Goal: Transaction & Acquisition: Purchase product/service

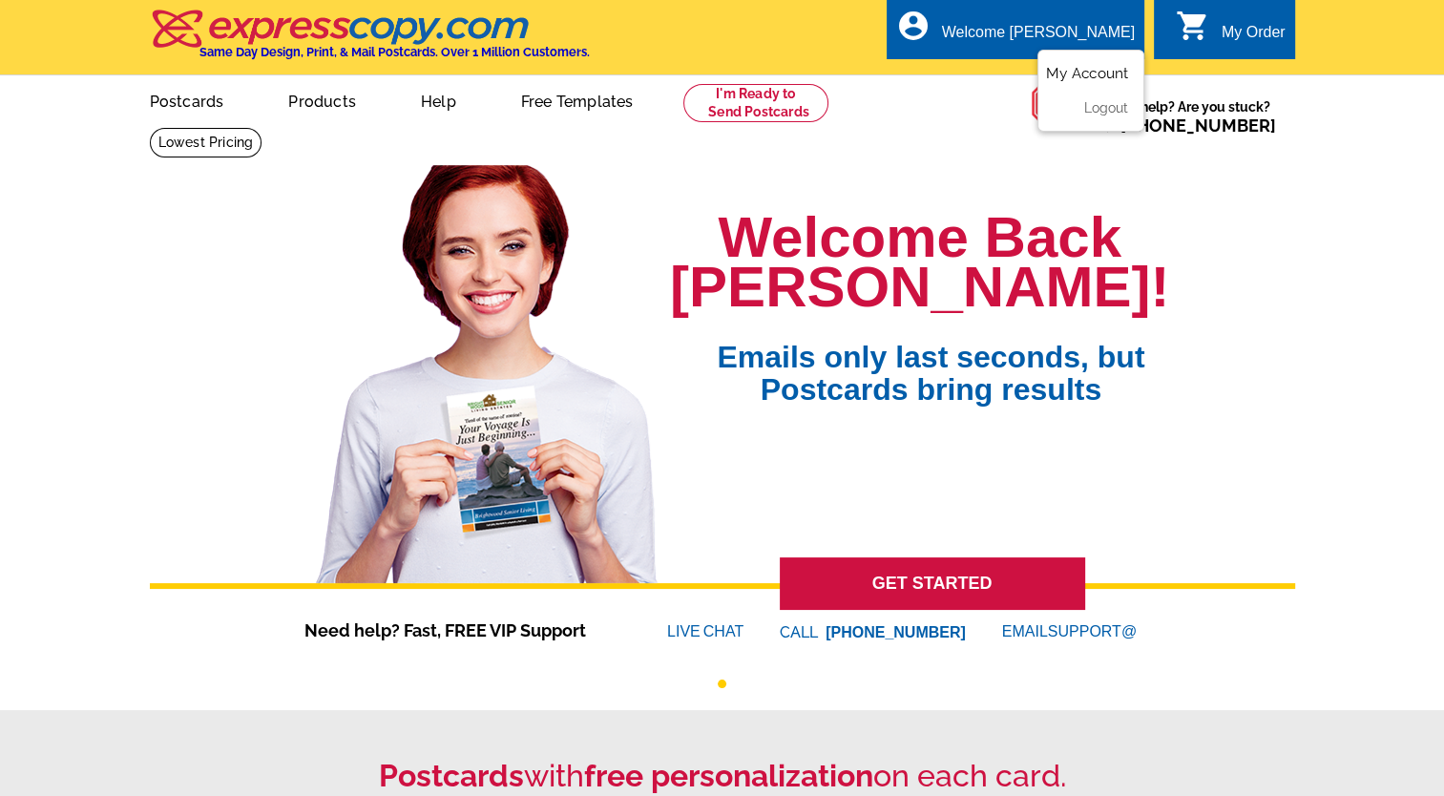
click at [1066, 70] on link "My Account" at bounding box center [1087, 73] width 82 height 17
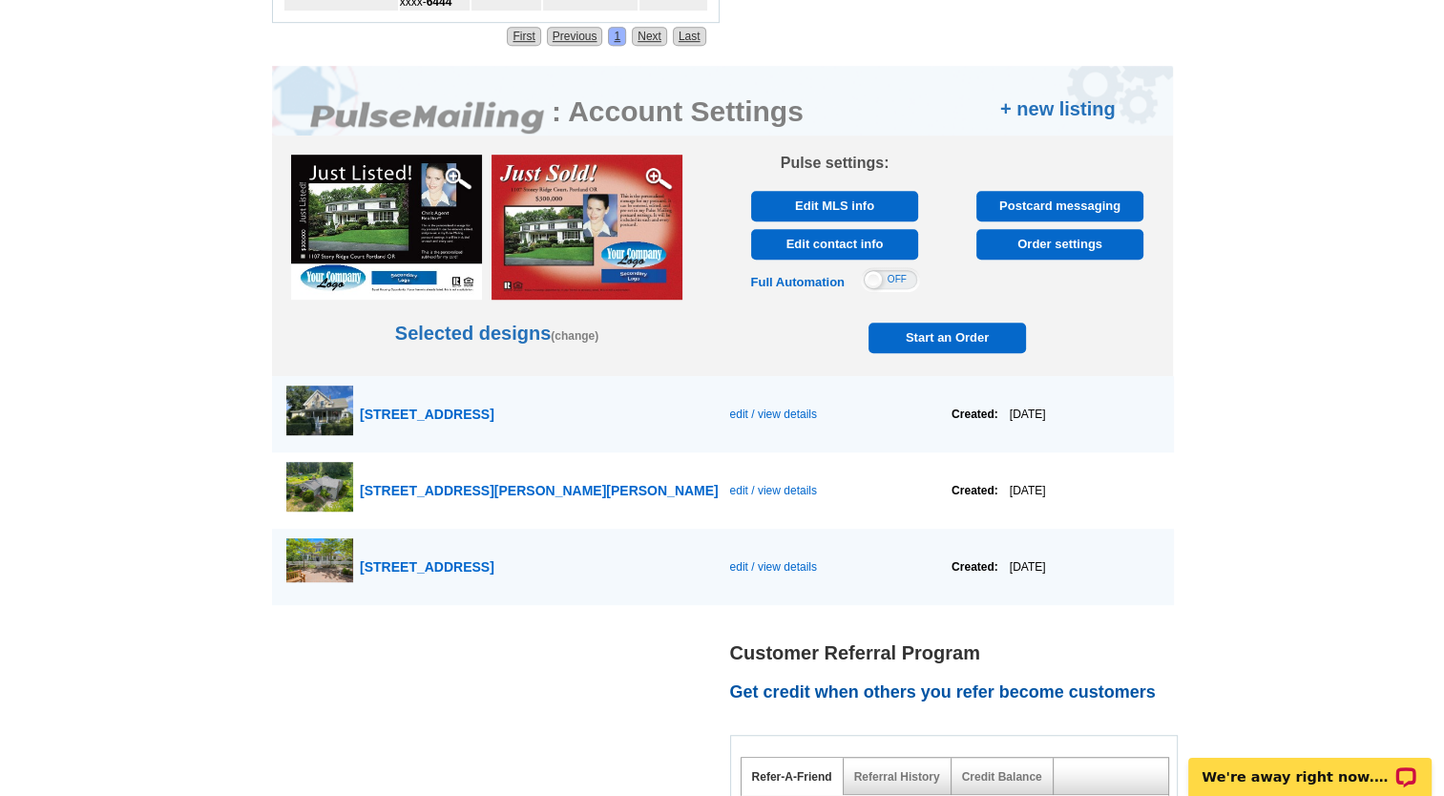
scroll to position [1110, 0]
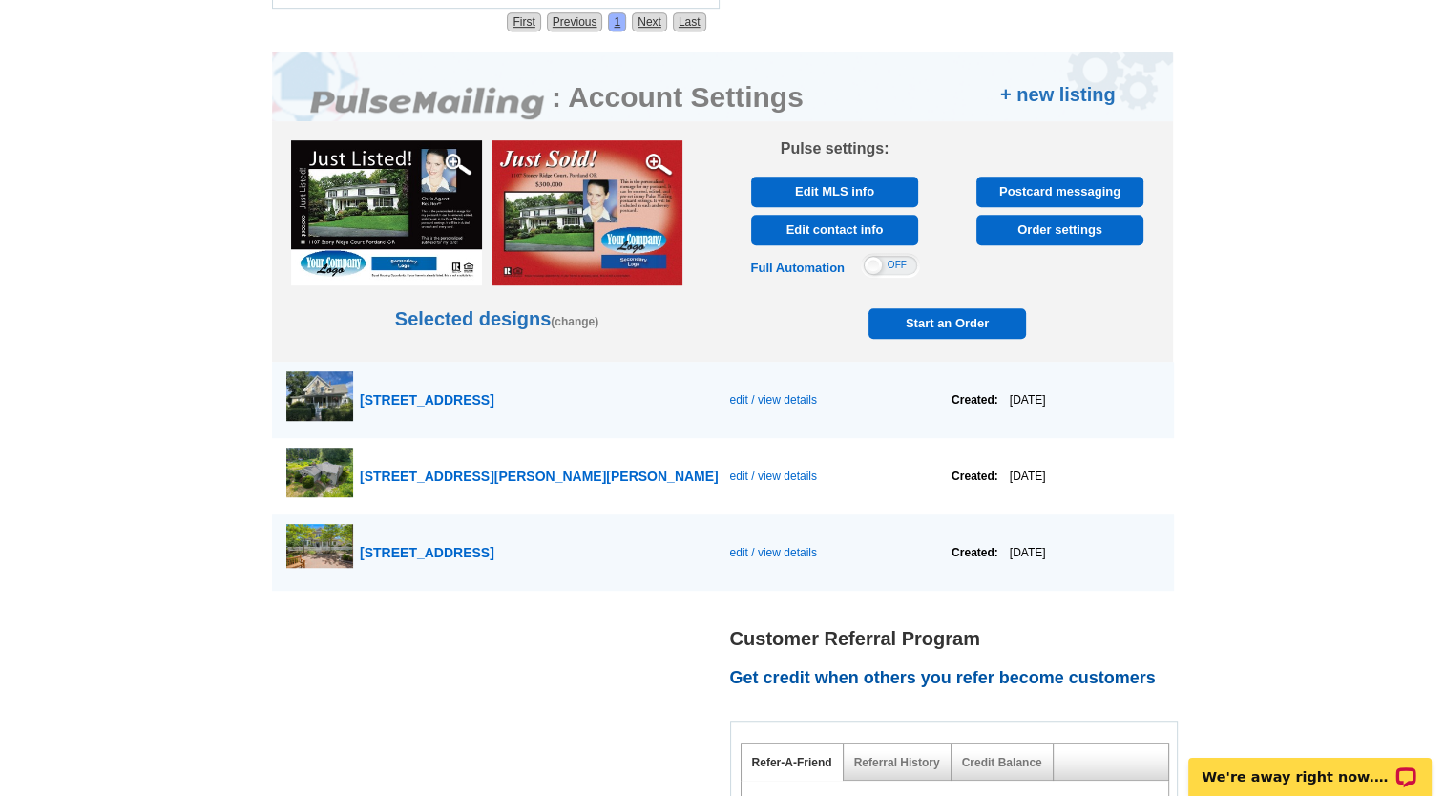
click at [732, 469] on span "edit / view details" at bounding box center [772, 475] width 87 height 13
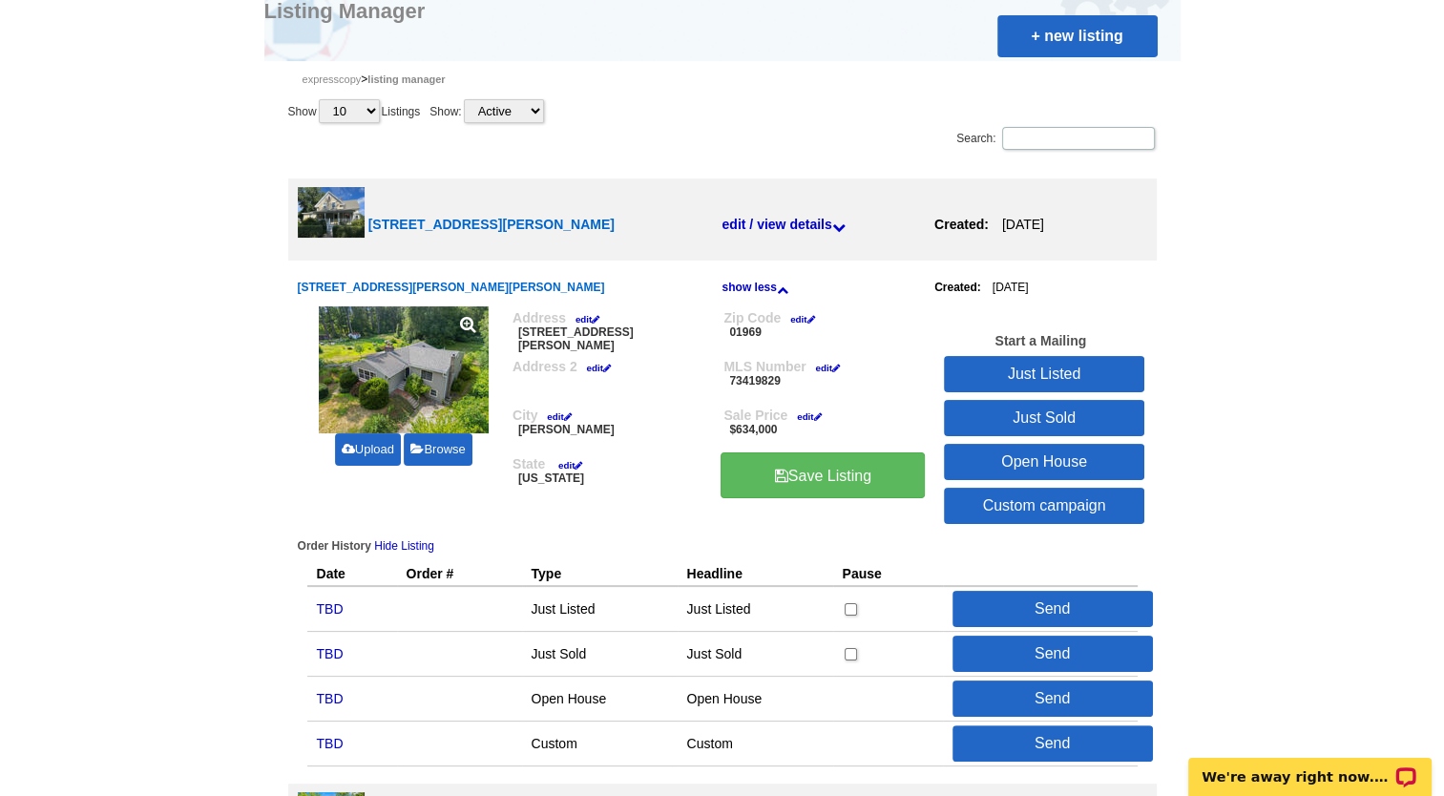
scroll to position [206, 0]
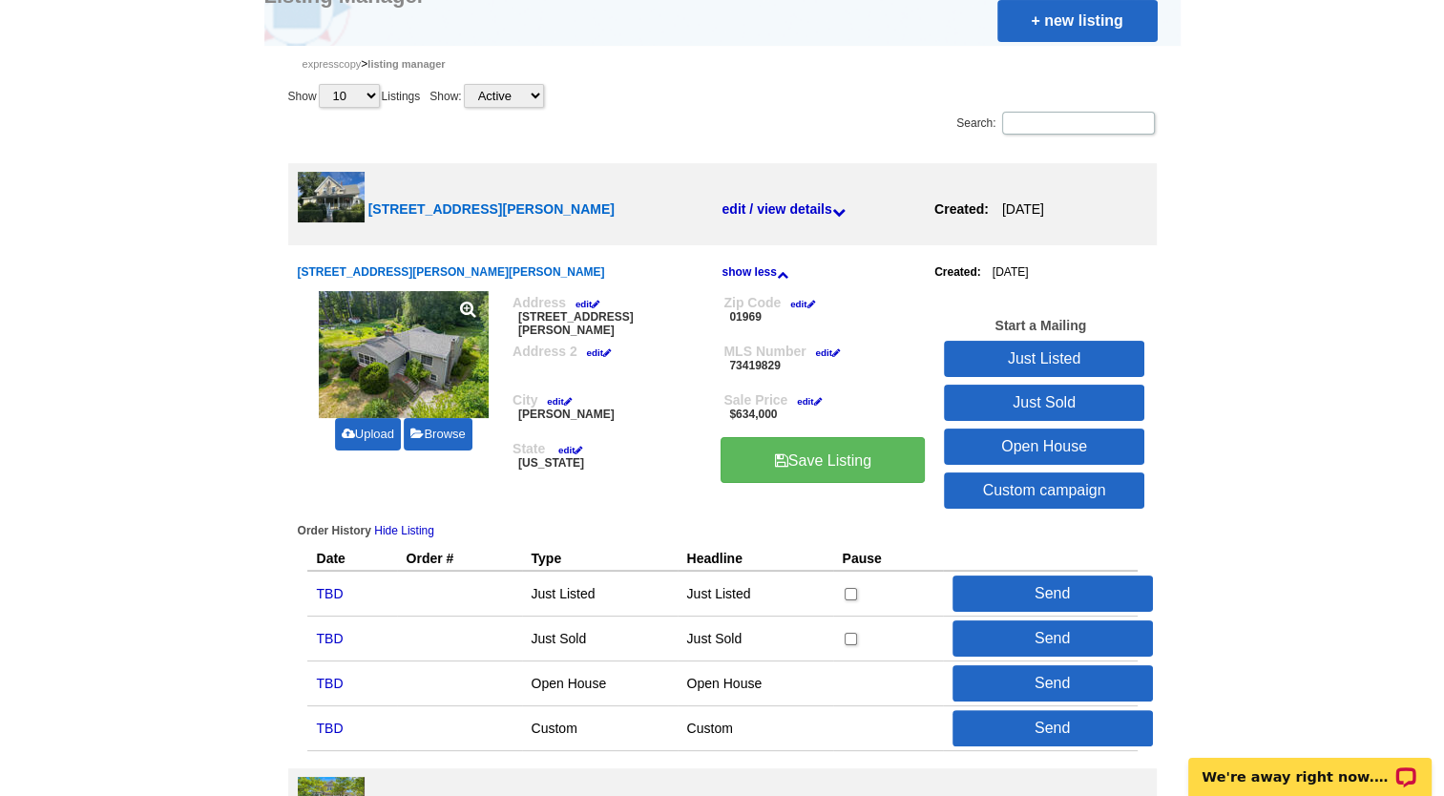
click at [1050, 357] on link "Just Listed" at bounding box center [1044, 359] width 200 height 36
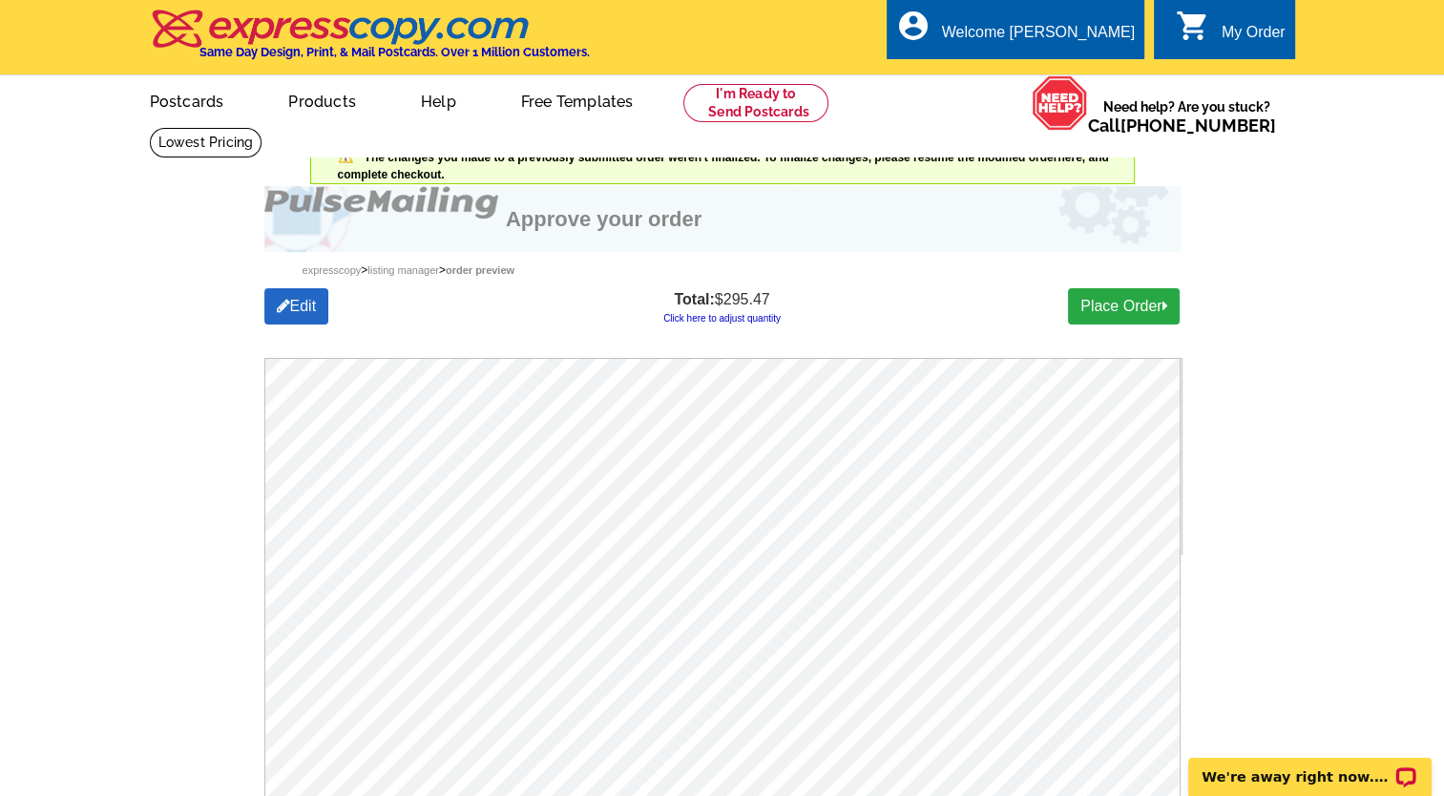
click at [740, 321] on link "Click here to adjust quantity" at bounding box center [721, 318] width 117 height 10
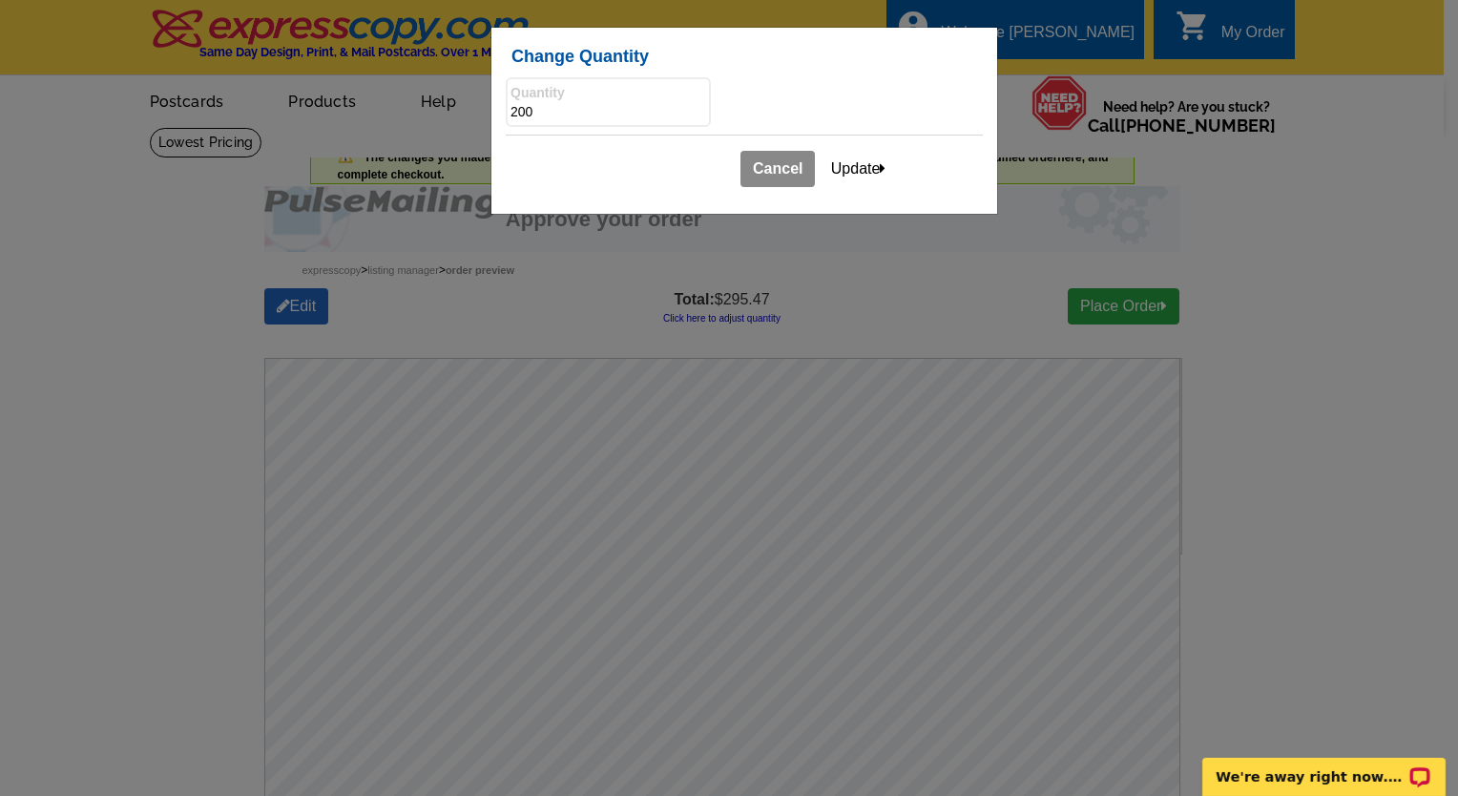
click at [515, 113] on input "200" at bounding box center [608, 112] width 196 height 19
type input "100"
click at [846, 161] on button "Update" at bounding box center [859, 169] width 80 height 36
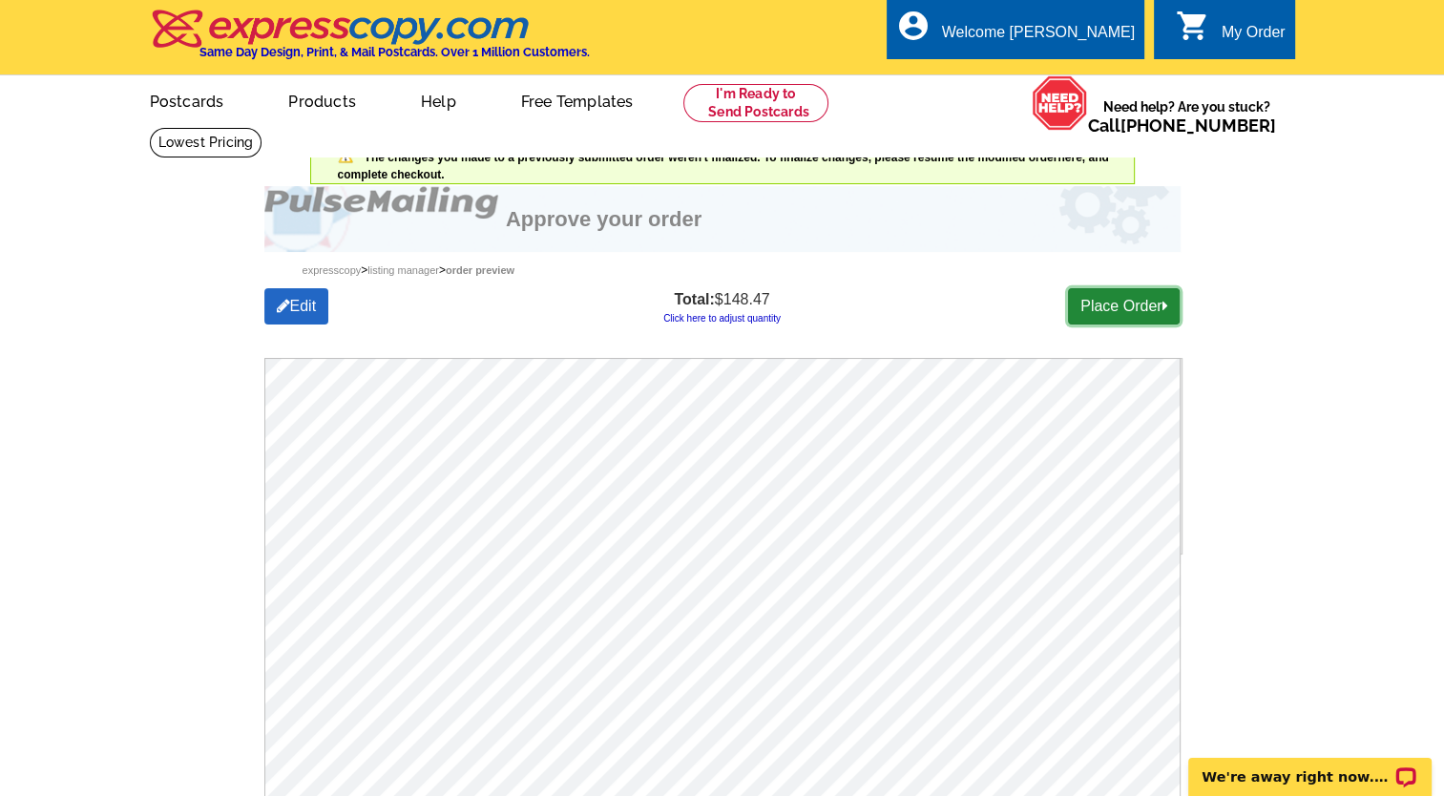
click at [1113, 303] on link "Place Order" at bounding box center [1124, 306] width 112 height 36
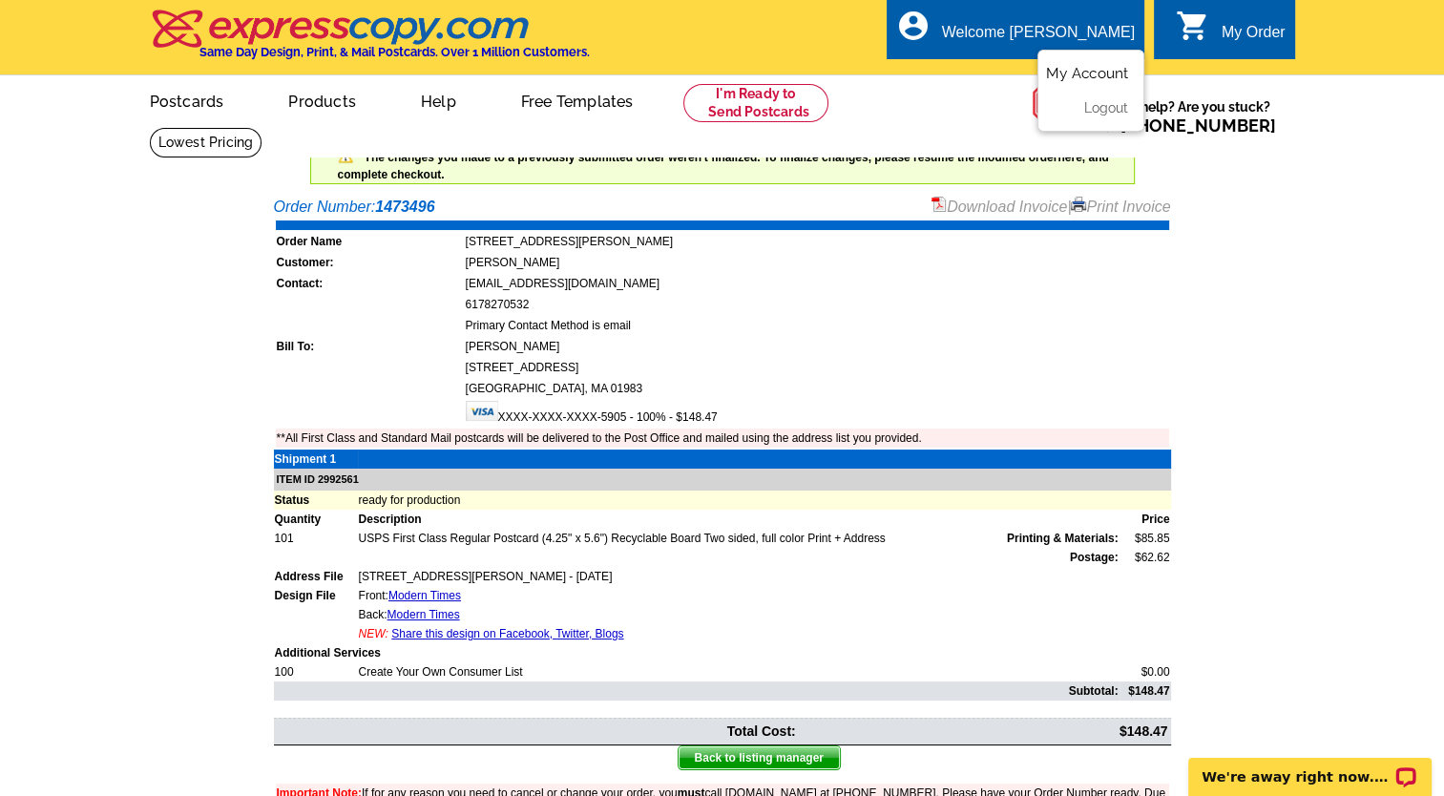
click at [1077, 71] on link "My Account" at bounding box center [1087, 73] width 82 height 17
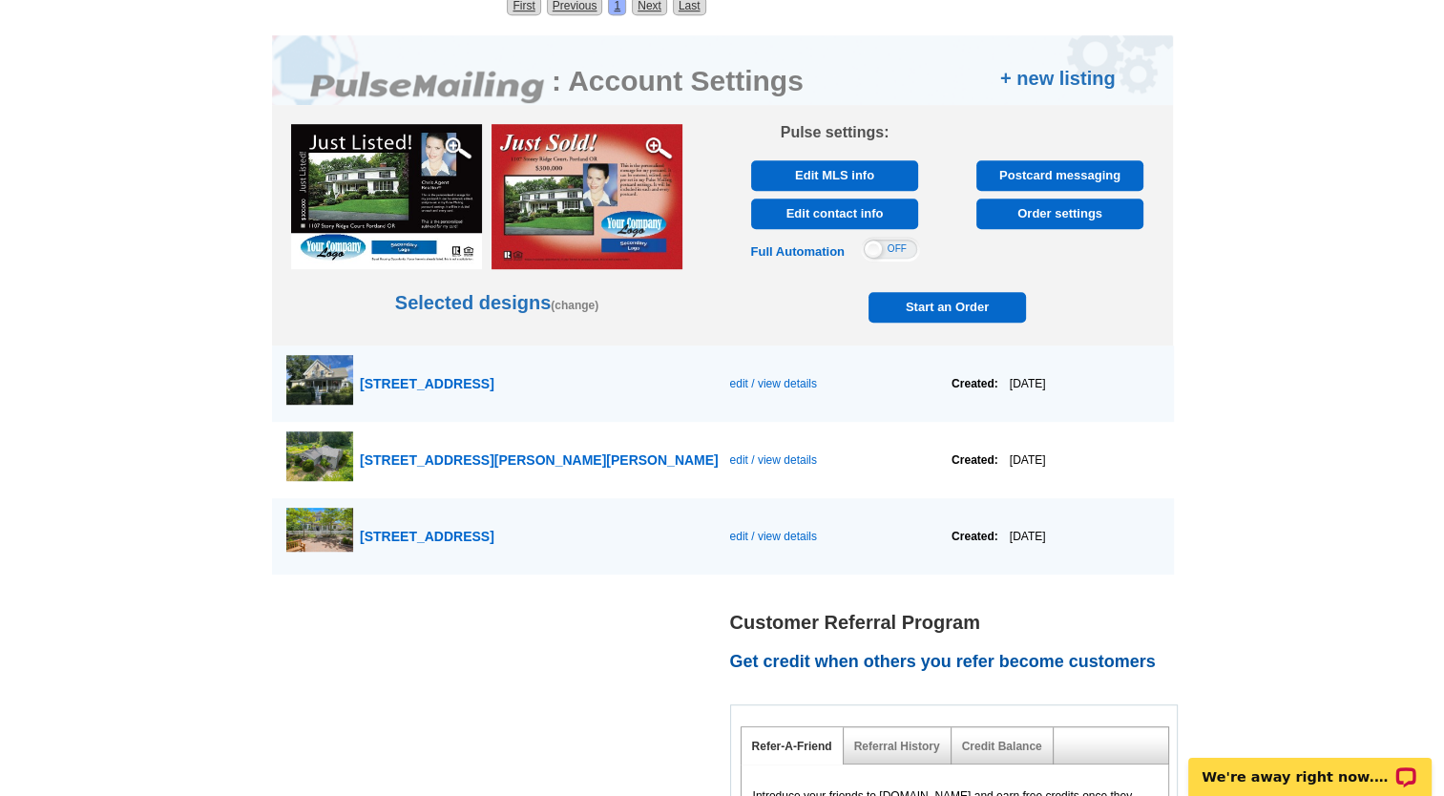
scroll to position [1156, 0]
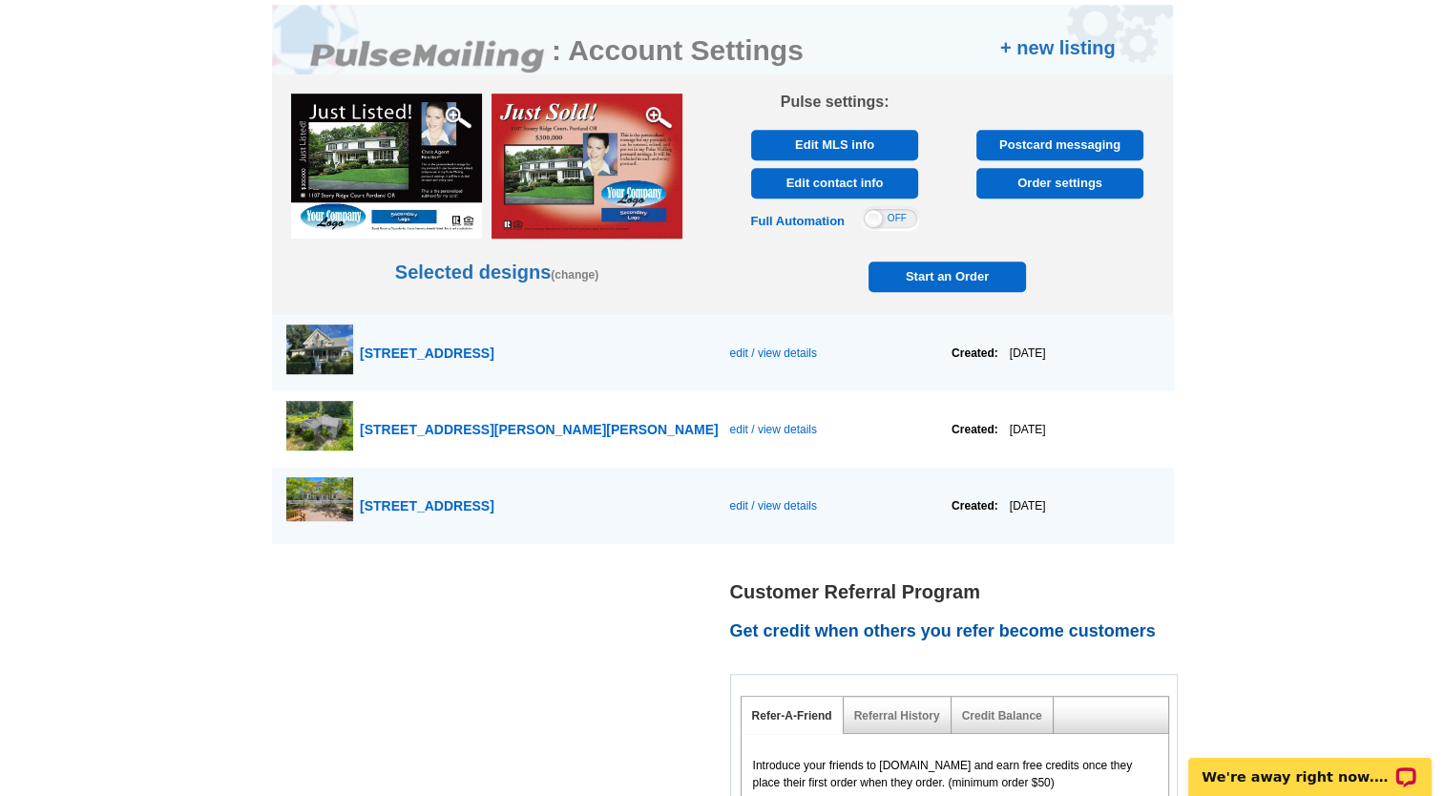
click at [423, 345] on span "74 Union Street, Hamilton" at bounding box center [427, 352] width 135 height 15
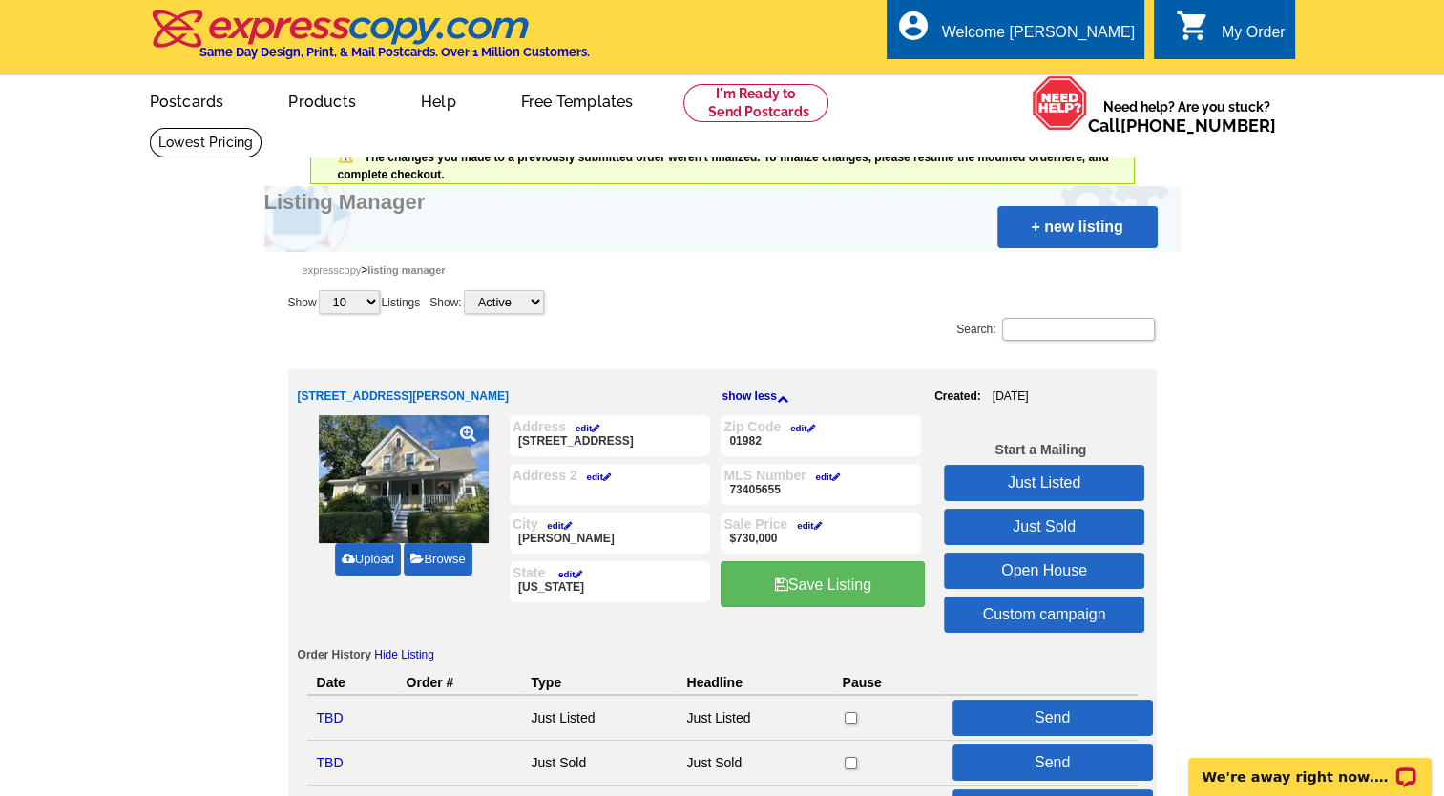
click at [1040, 524] on link "Just Sold" at bounding box center [1044, 527] width 200 height 36
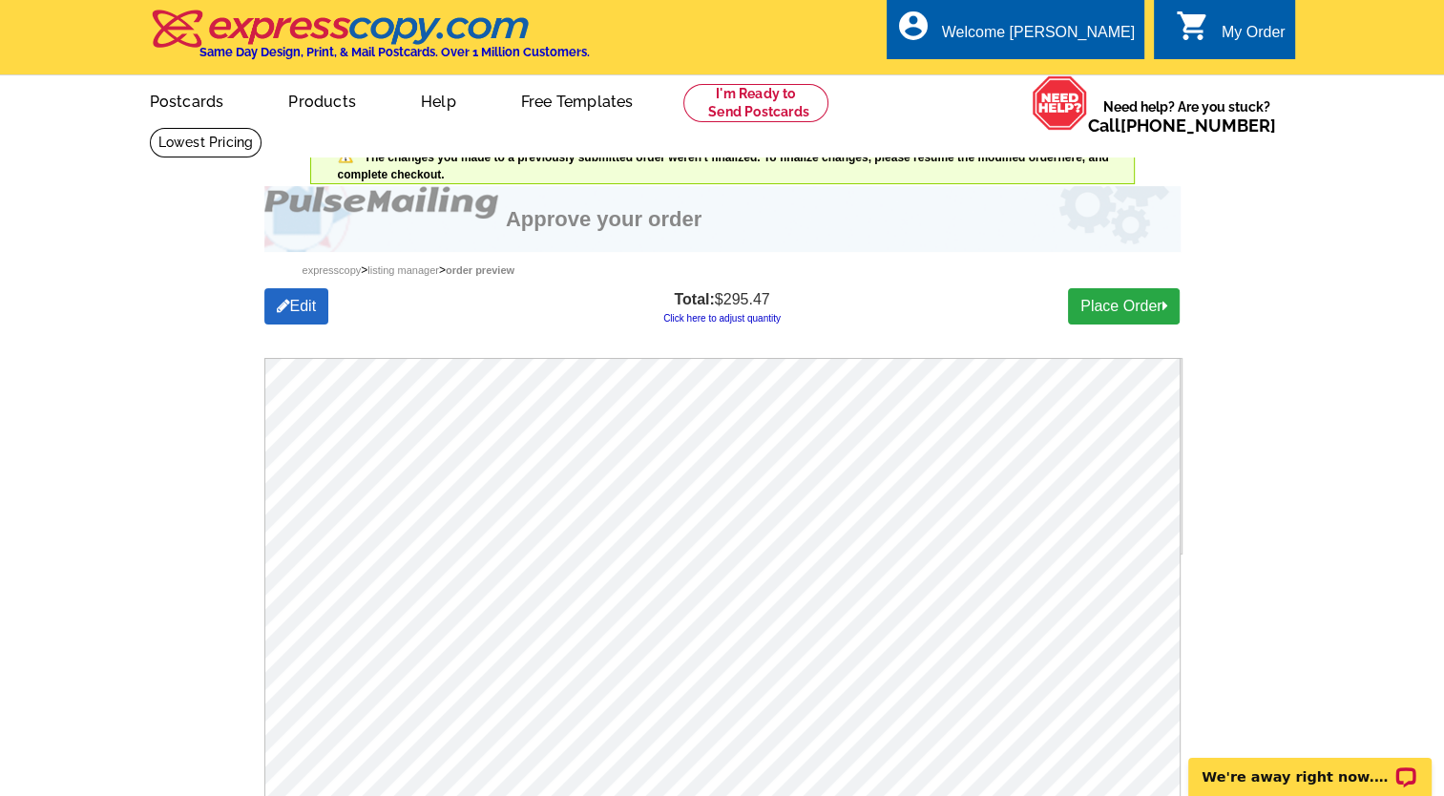
click at [729, 323] on link "Click here to adjust quantity" at bounding box center [721, 318] width 117 height 10
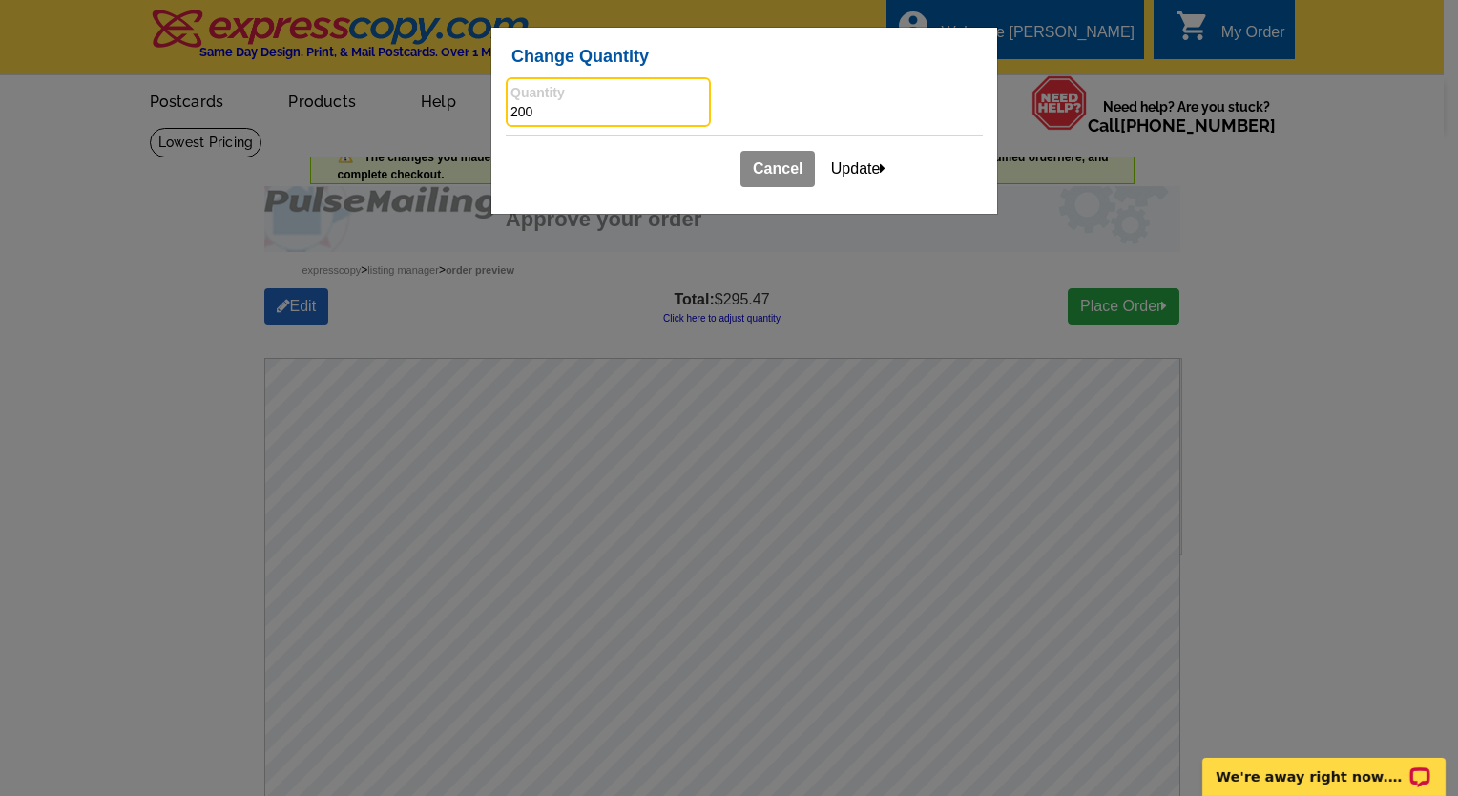
click at [513, 114] on input "200" at bounding box center [608, 112] width 196 height 19
type input "100"
click at [844, 165] on button "Update" at bounding box center [859, 169] width 80 height 36
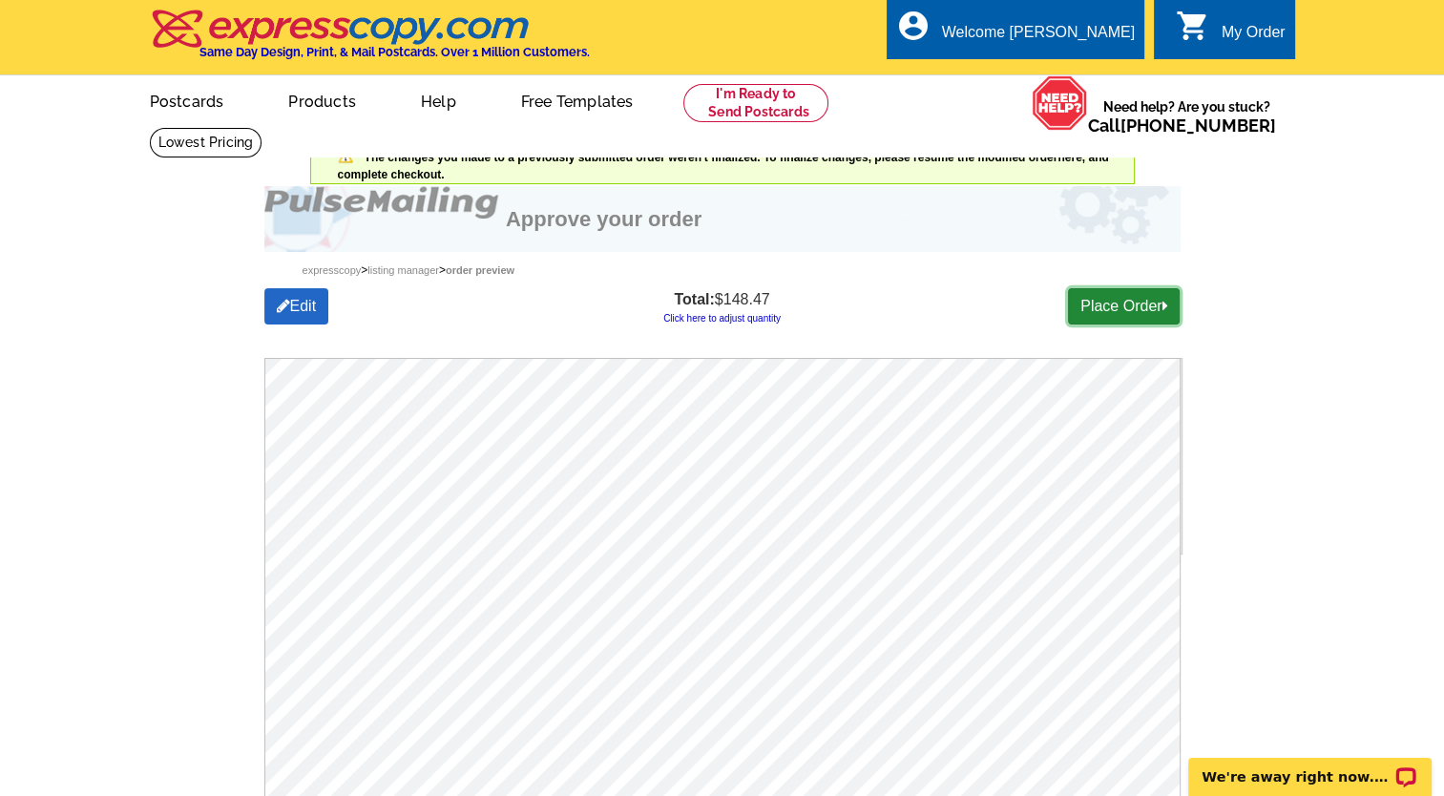
click at [1106, 308] on link "Place Order" at bounding box center [1124, 306] width 112 height 36
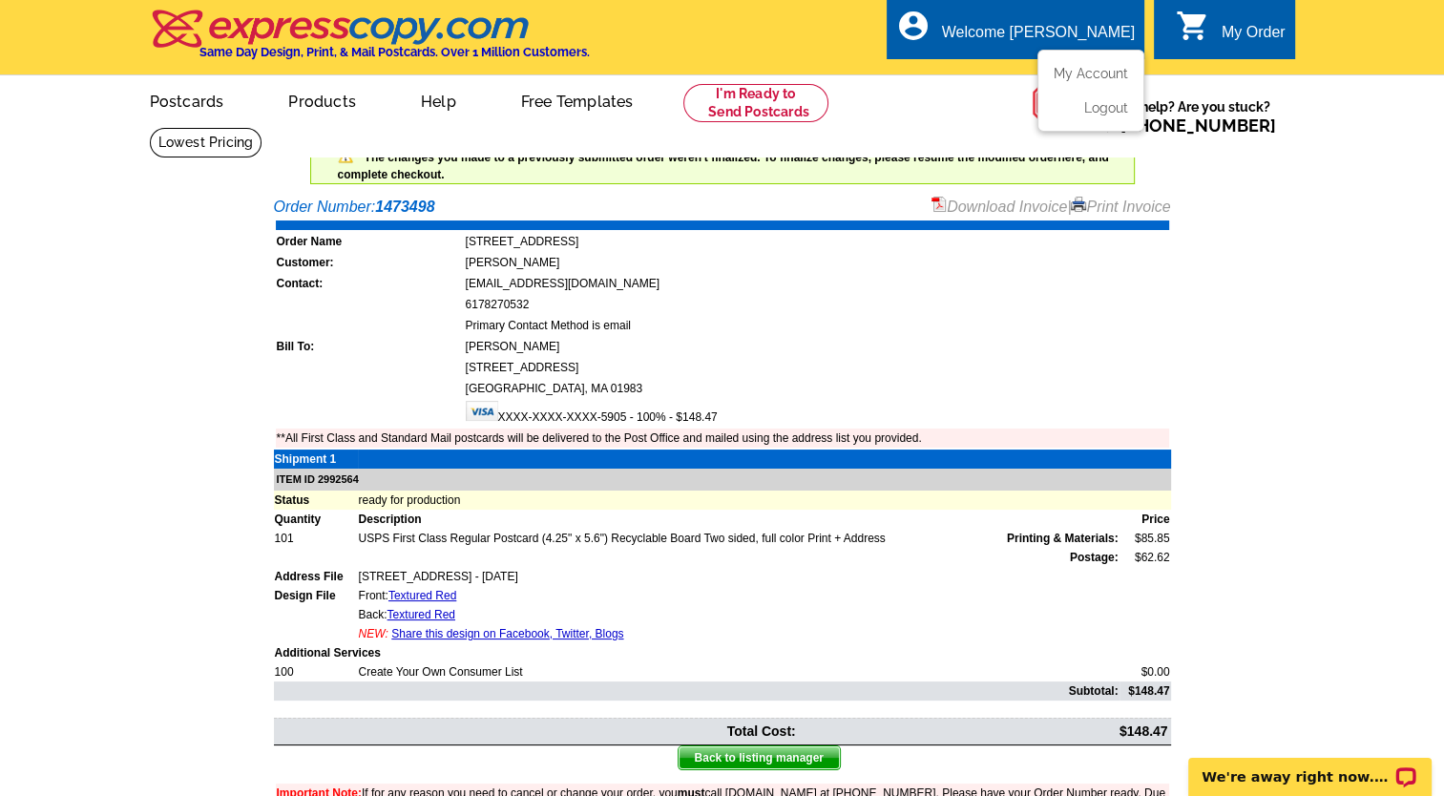
click at [1106, 32] on div "Welcome [PERSON_NAME]" at bounding box center [1038, 37] width 193 height 27
click at [1083, 85] on li "My Account" at bounding box center [1090, 78] width 103 height 25
click at [1084, 78] on link "My Account" at bounding box center [1087, 73] width 82 height 17
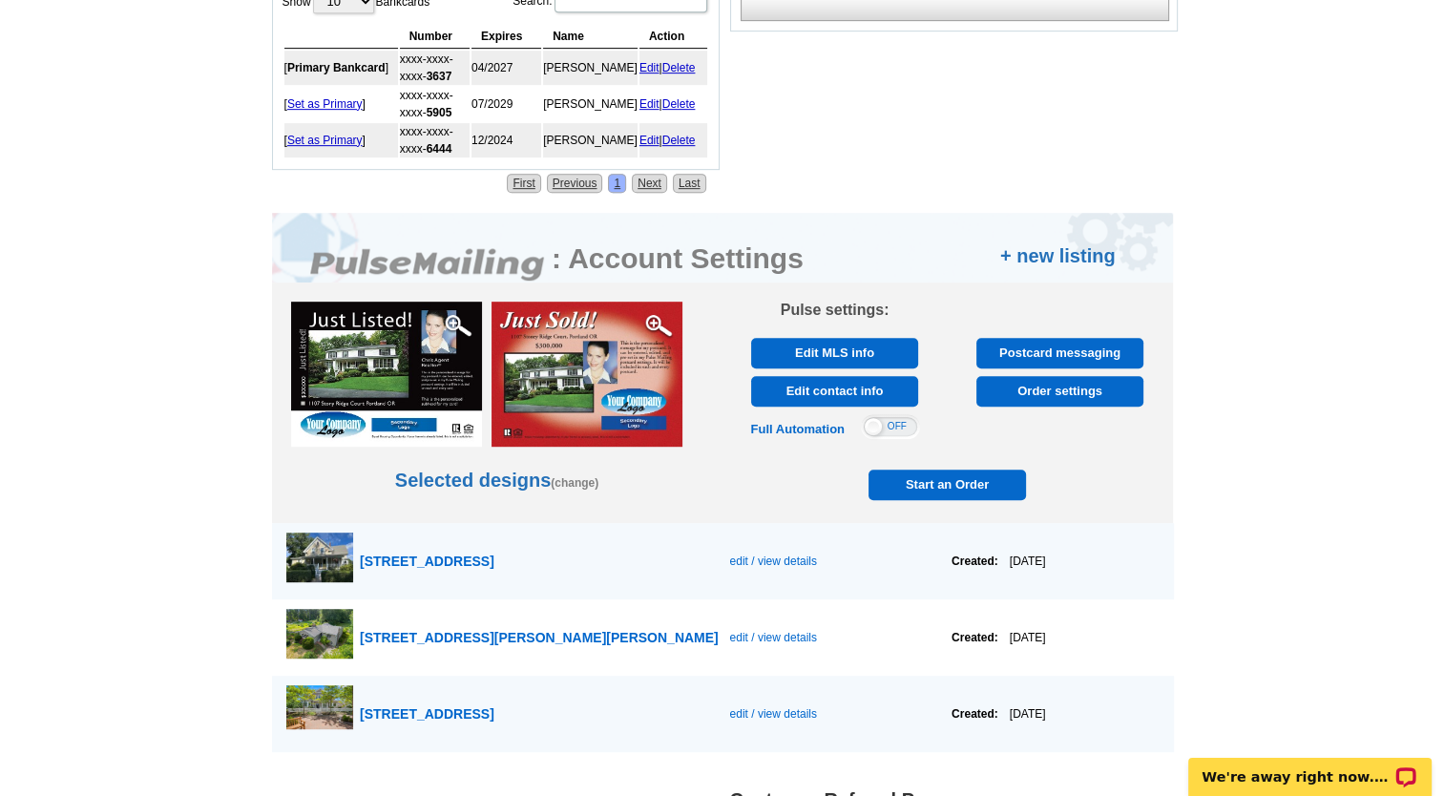
scroll to position [976, 0]
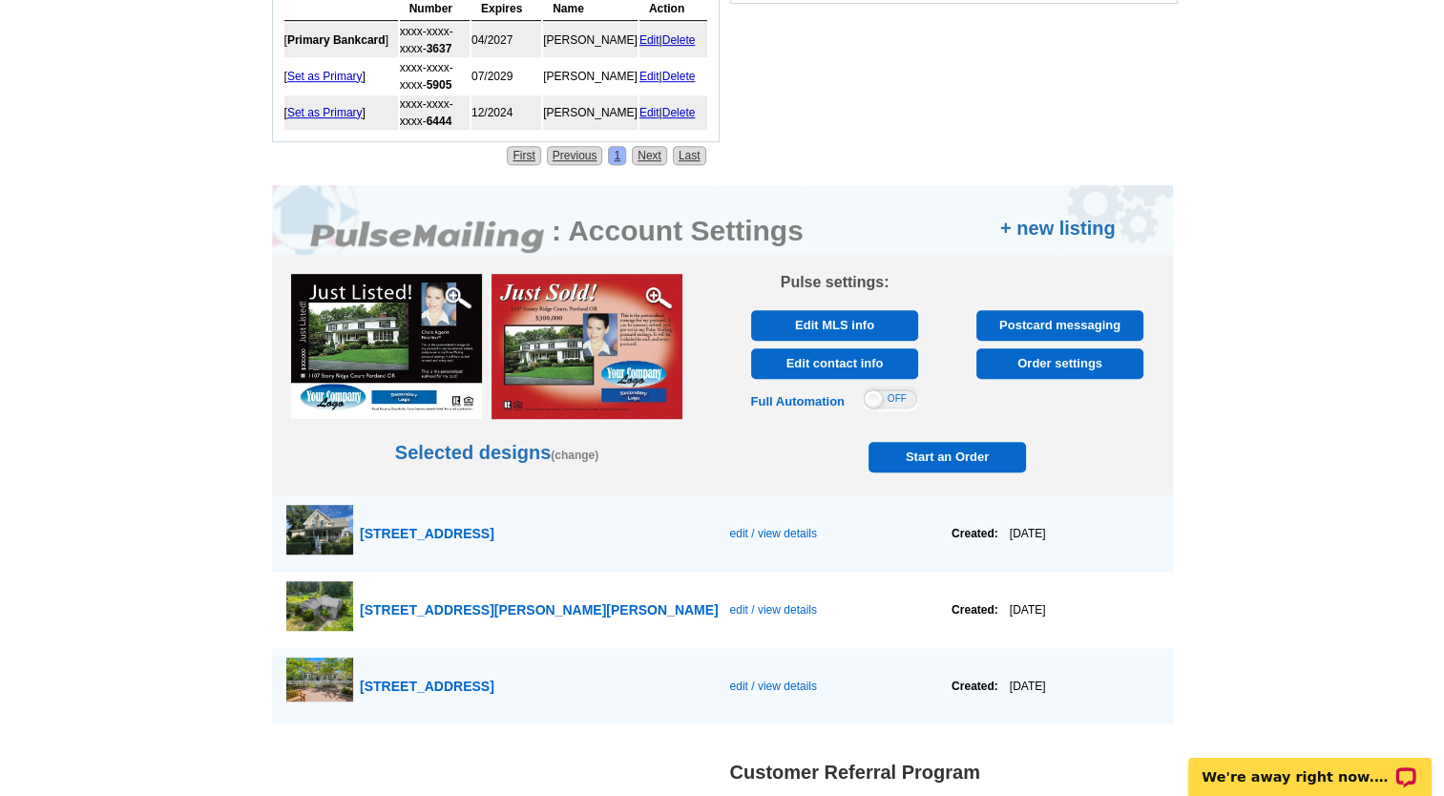
click at [931, 448] on span "Start an Order" at bounding box center [947, 457] width 149 height 31
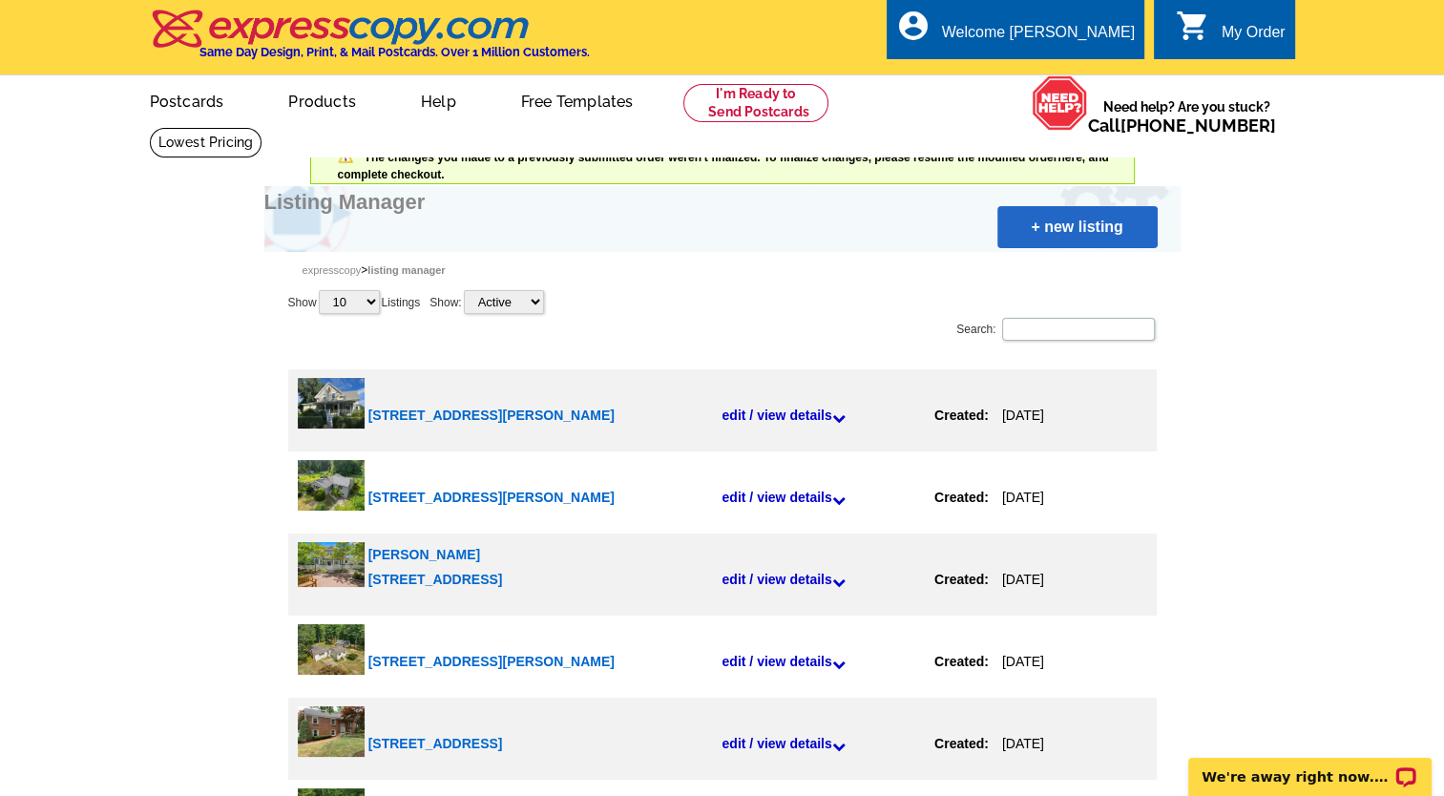
click at [1032, 232] on link "+ new listing" at bounding box center [1077, 227] width 160 height 42
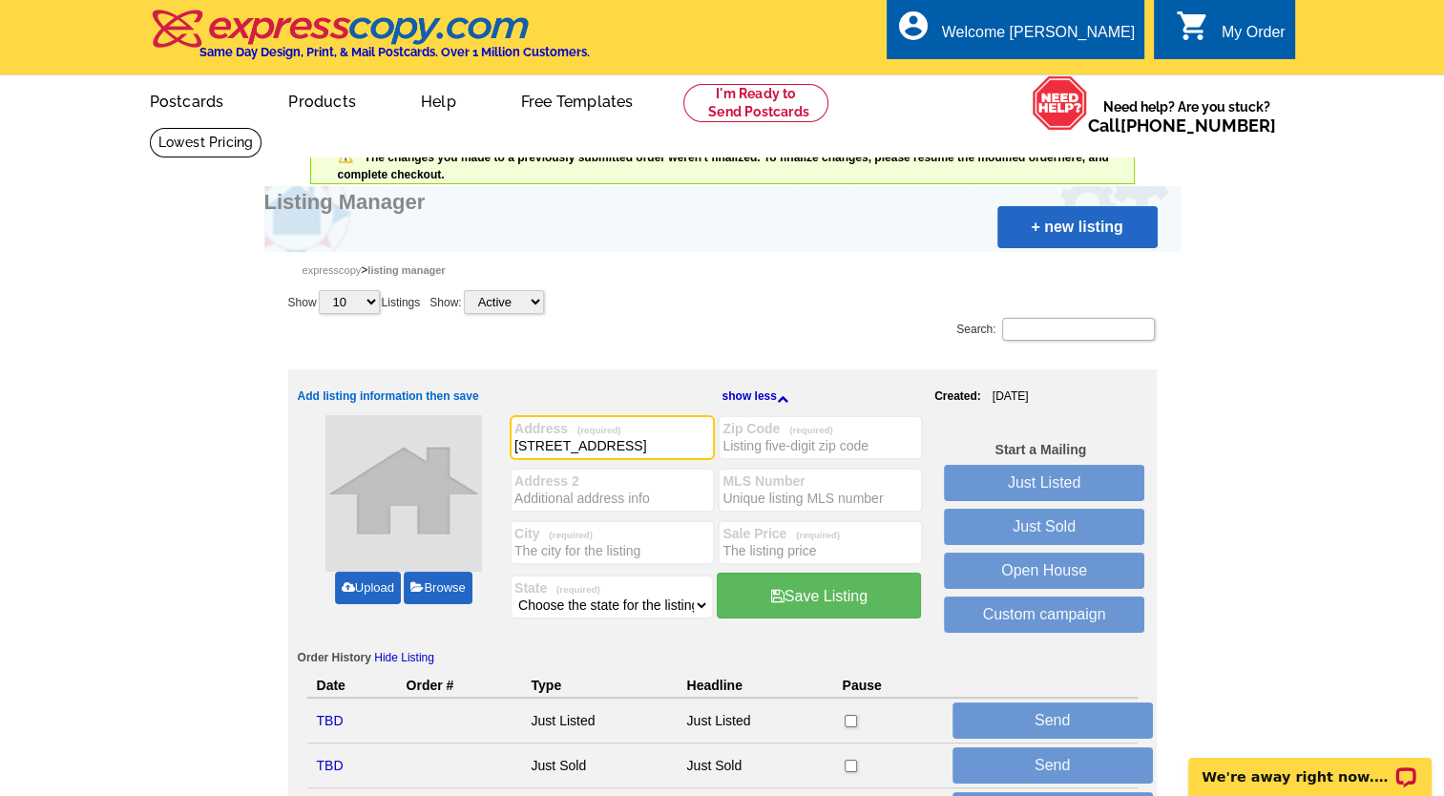
type input "10 Sunset Road"
click at [527, 550] on input "City (required)" at bounding box center [612, 550] width 196 height 19
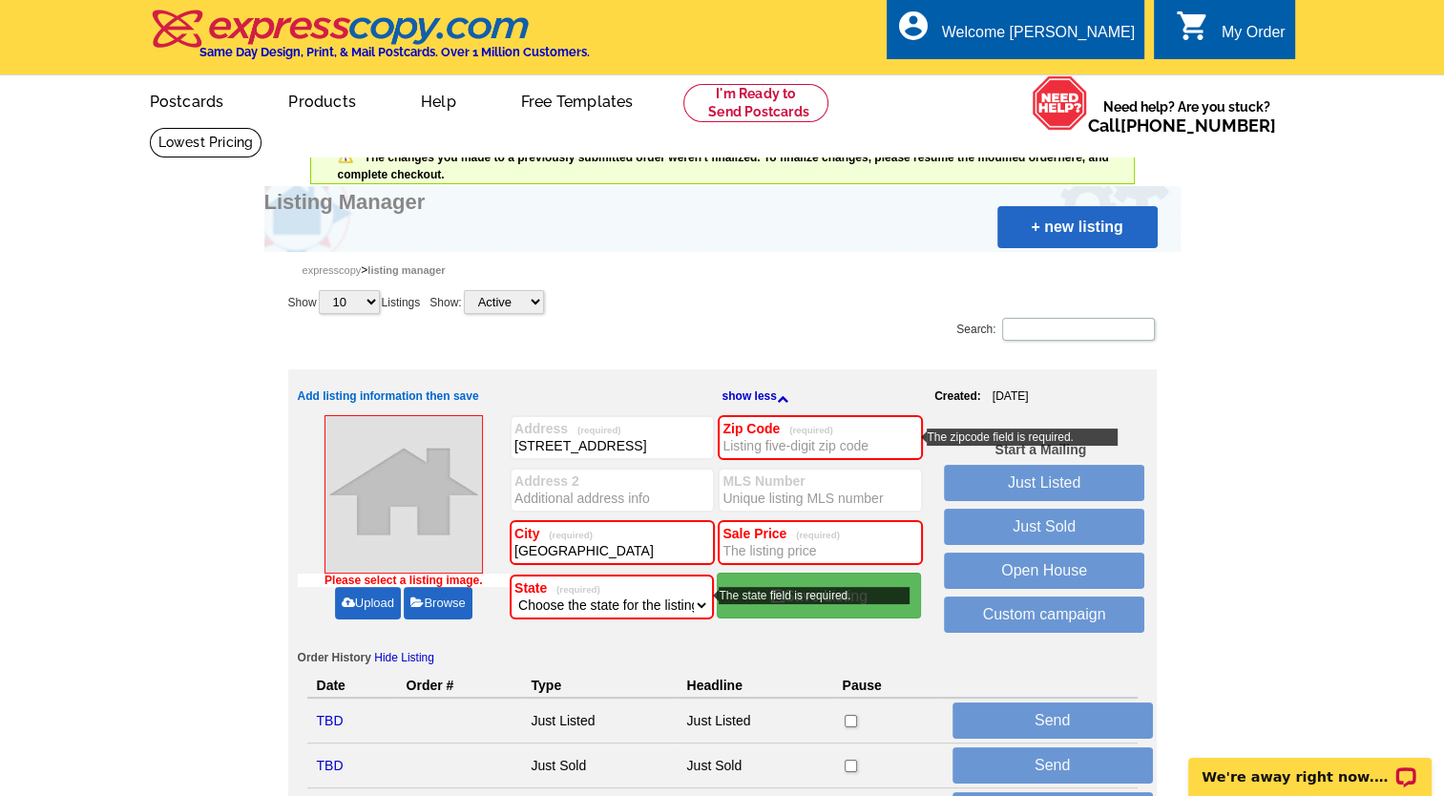
type input "Salem"
click at [698, 601] on select "Choose the state for the listing Alabama Alaska Arizona Arkansas California Col…" at bounding box center [611, 604] width 195 height 19
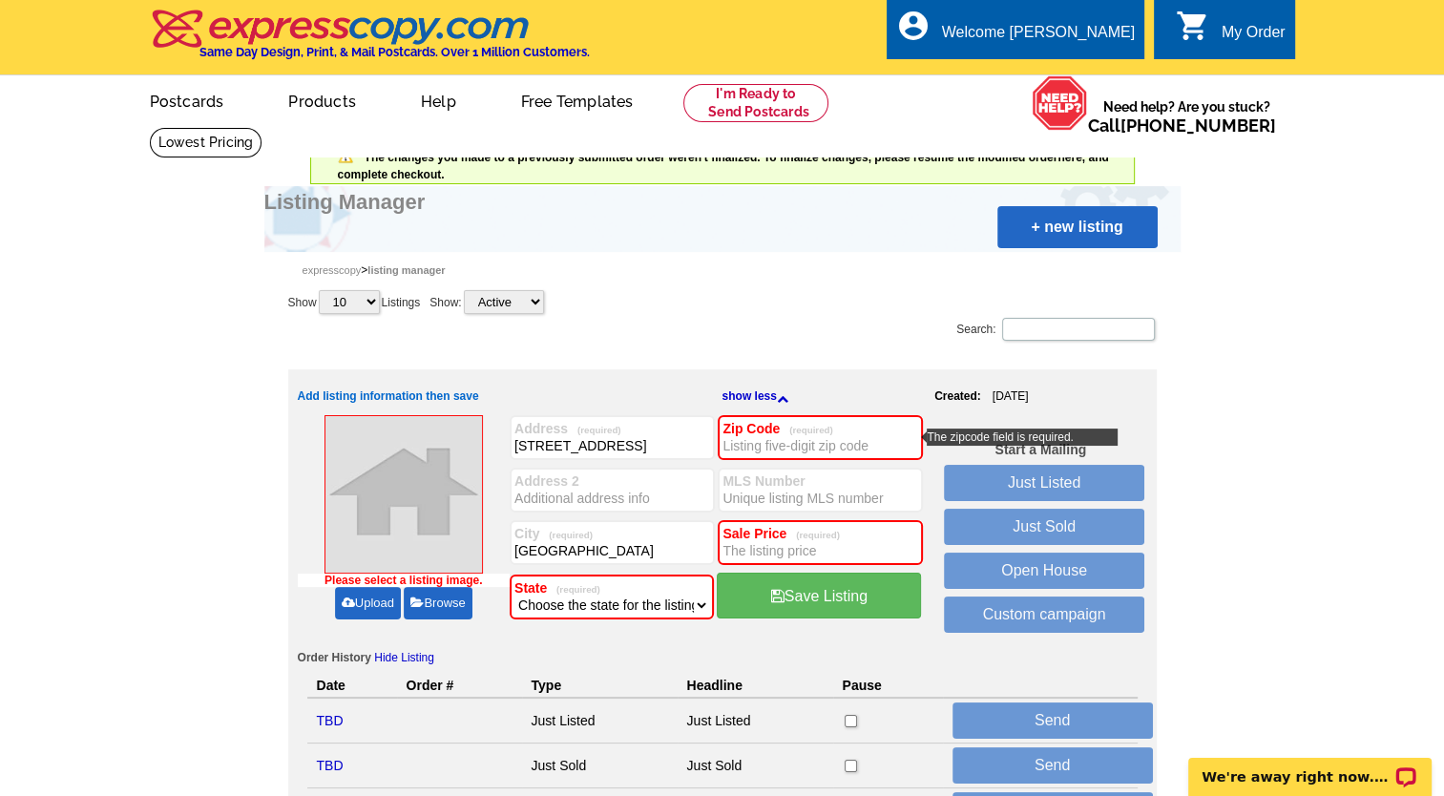
select select "22"
click at [514, 595] on select "Choose the state for the listing Alabama Alaska Arizona Arkansas California Col…" at bounding box center [611, 604] width 195 height 19
click at [755, 445] on input "Zip Code (required)" at bounding box center [820, 445] width 196 height 19
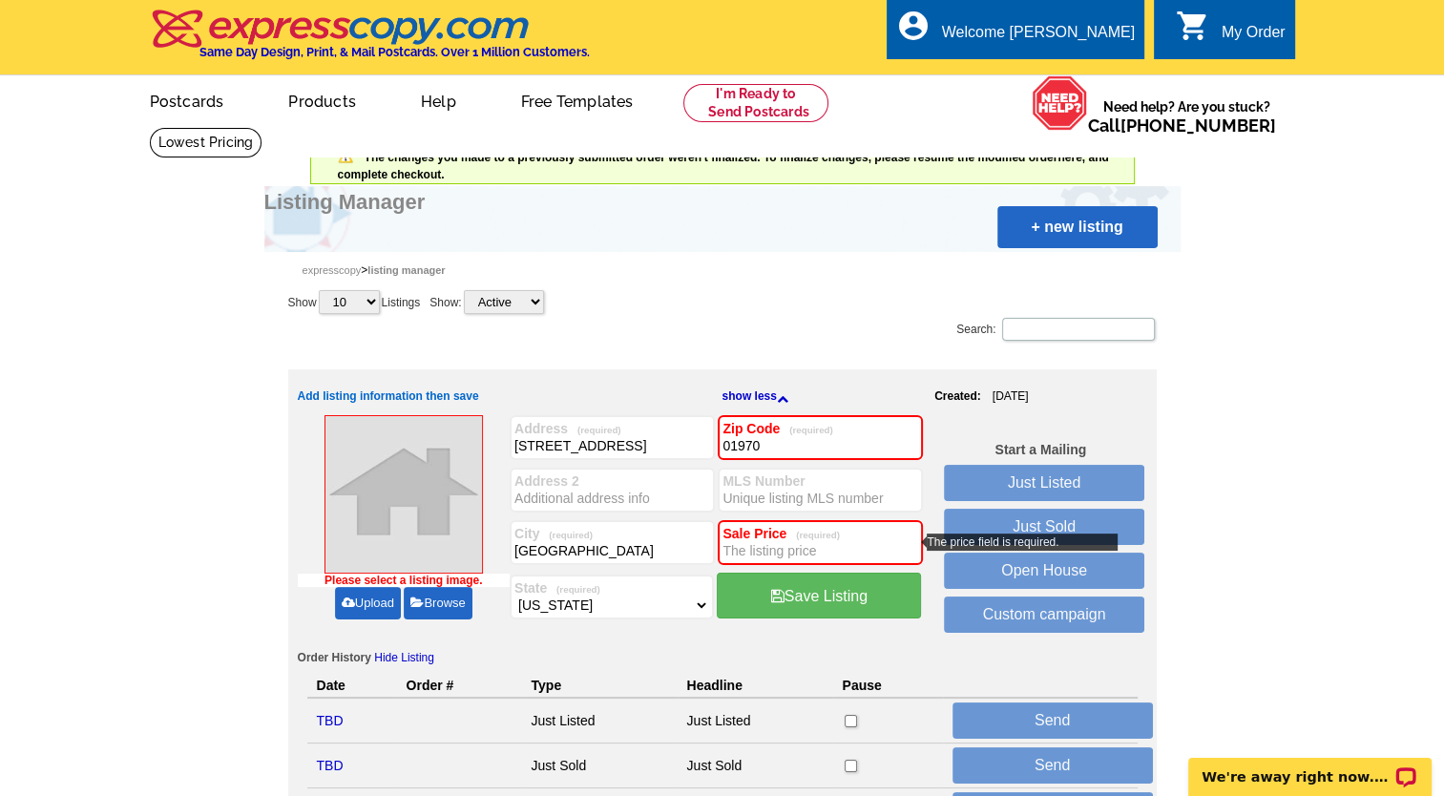
type input "01970"
click at [760, 552] on input "Sale Price (required)" at bounding box center [820, 550] width 196 height 19
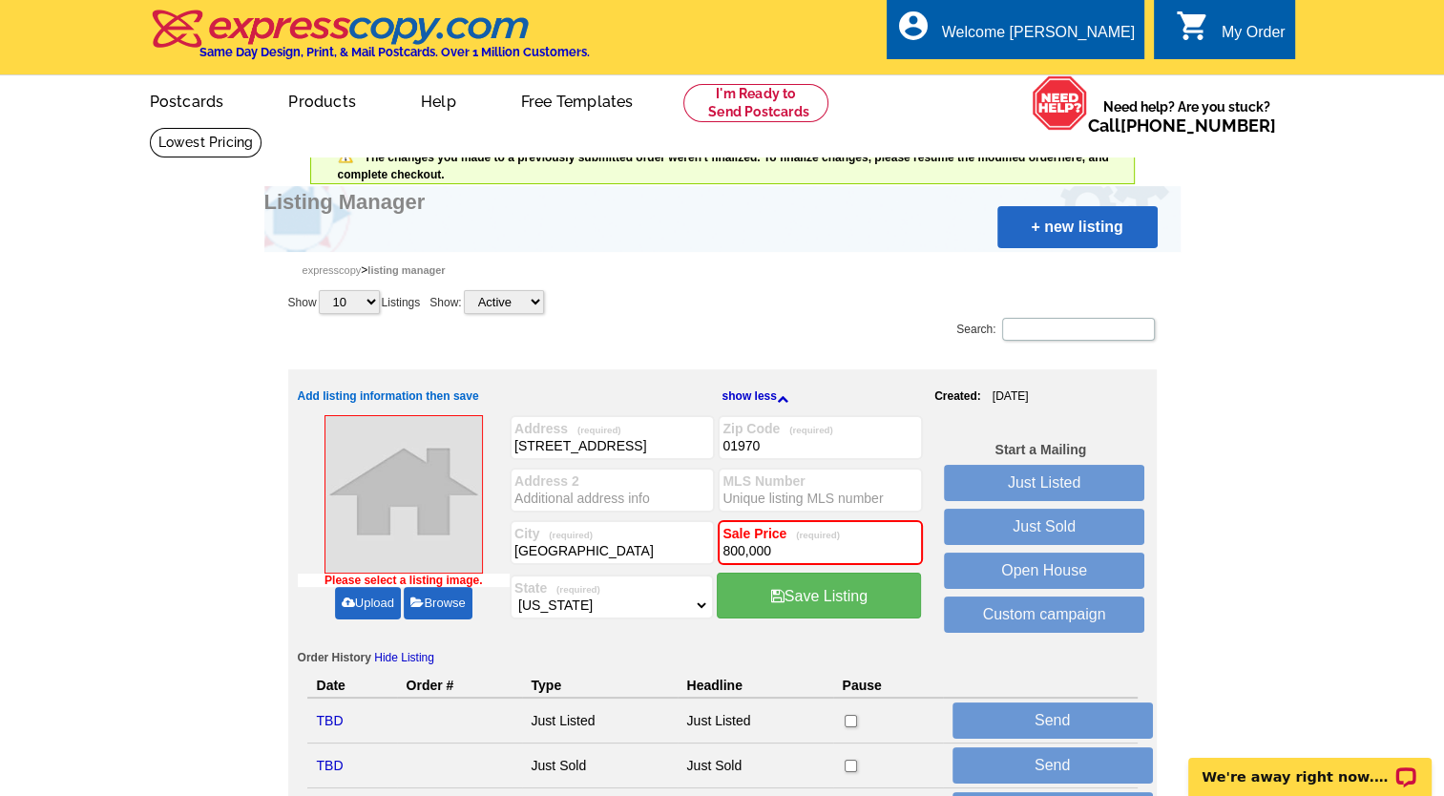
type input "800,000"
click at [767, 492] on input "MLS Number" at bounding box center [820, 498] width 196 height 19
paste input "73389258"
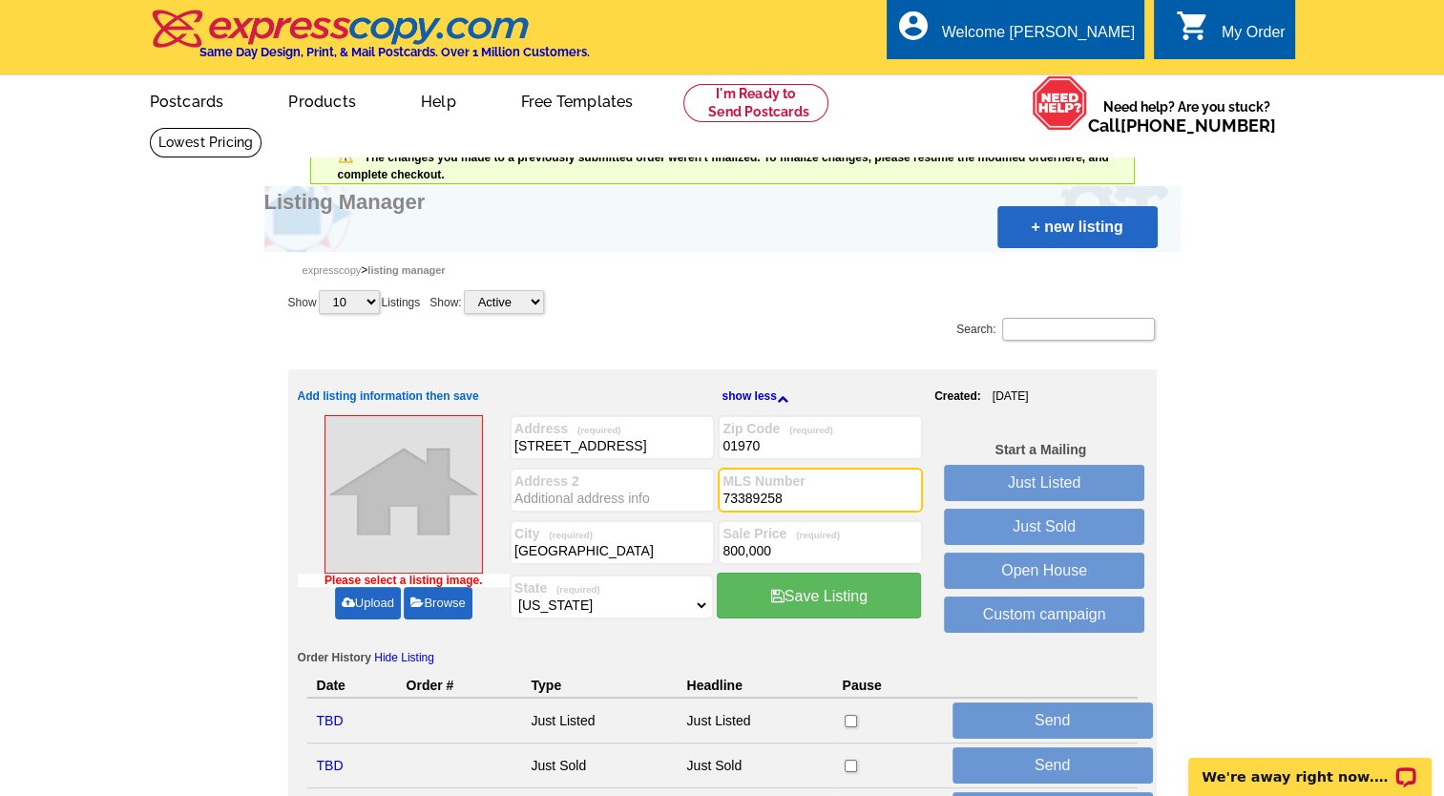
type input "73389258"
click at [366, 601] on link "Upload" at bounding box center [368, 603] width 66 height 32
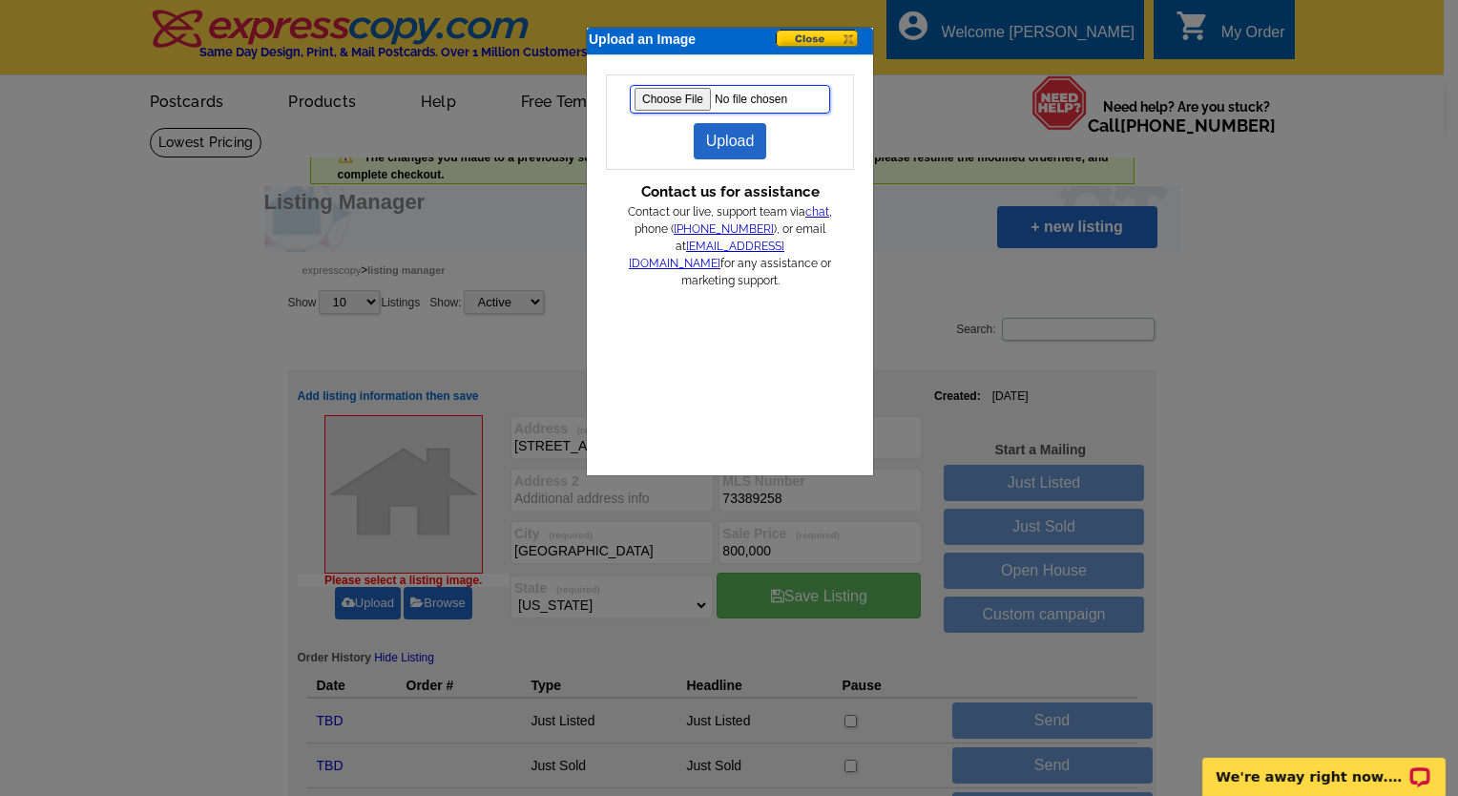
click at [660, 100] on input "file" at bounding box center [730, 99] width 200 height 29
click at [724, 143] on link "Upload" at bounding box center [730, 141] width 73 height 36
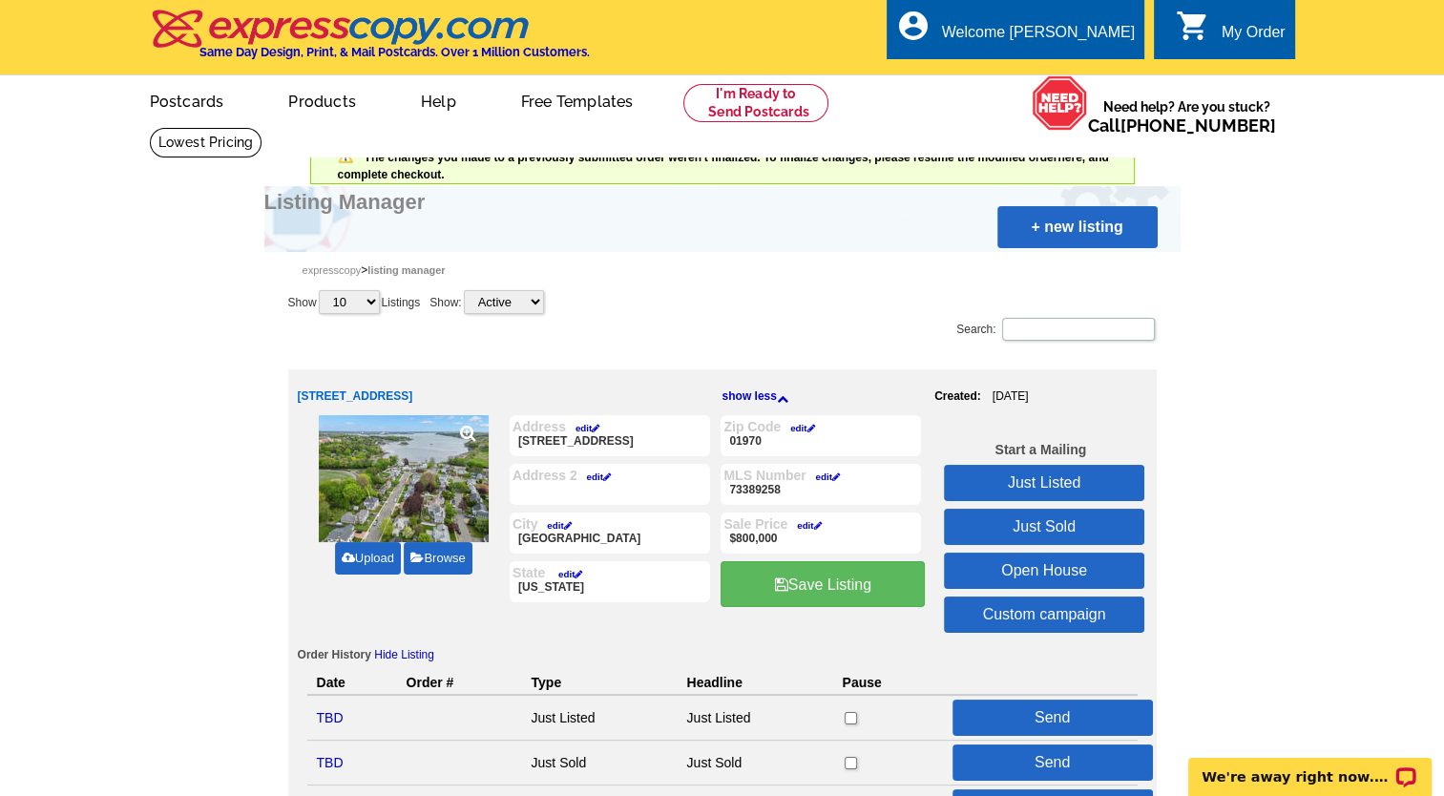
click at [374, 559] on link "Upload" at bounding box center [368, 558] width 66 height 32
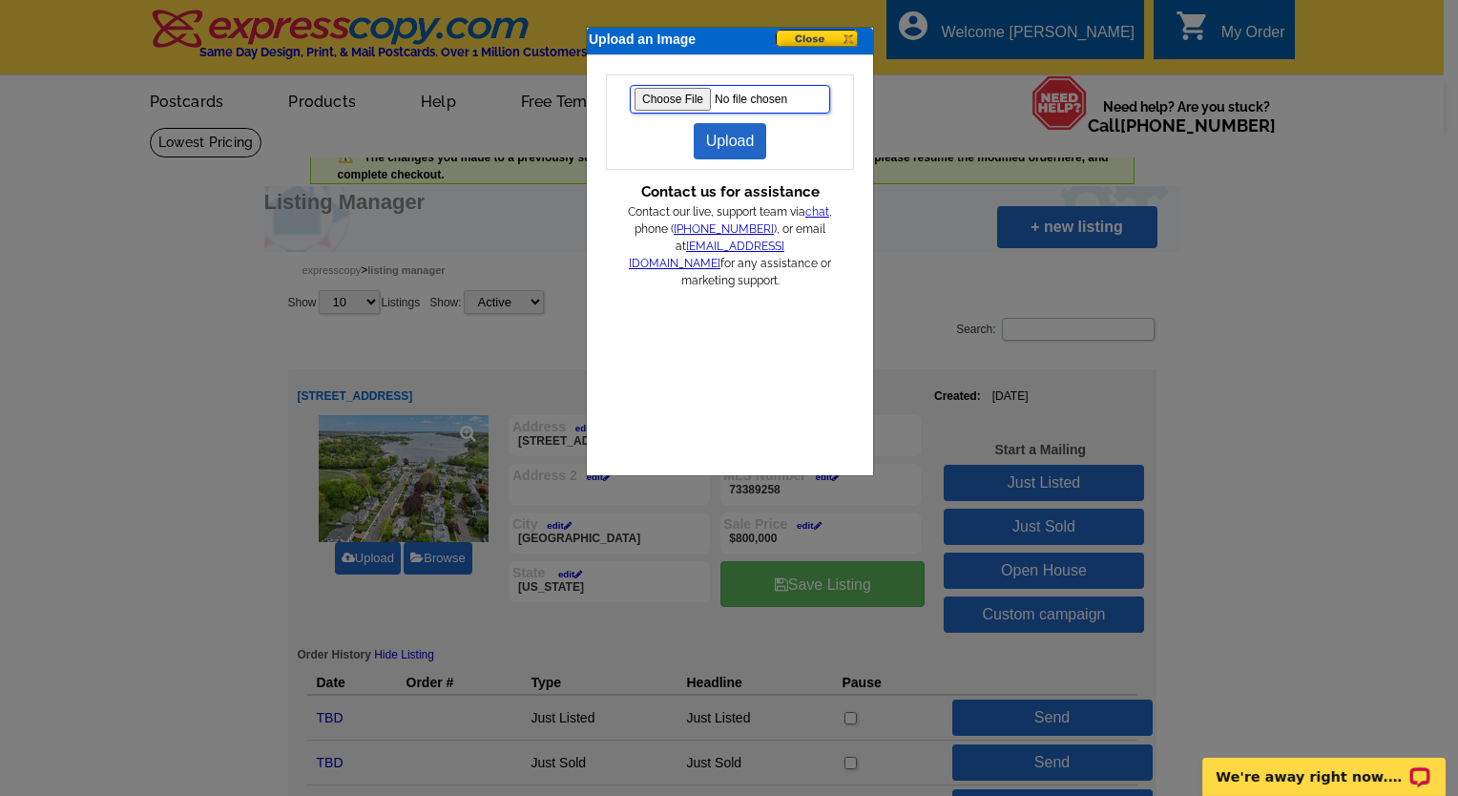
click at [672, 99] on input "file" at bounding box center [730, 99] width 200 height 29
type input "C:\fakepath\sunset10treetop.jpg"
click at [718, 132] on link "Upload" at bounding box center [730, 141] width 73 height 36
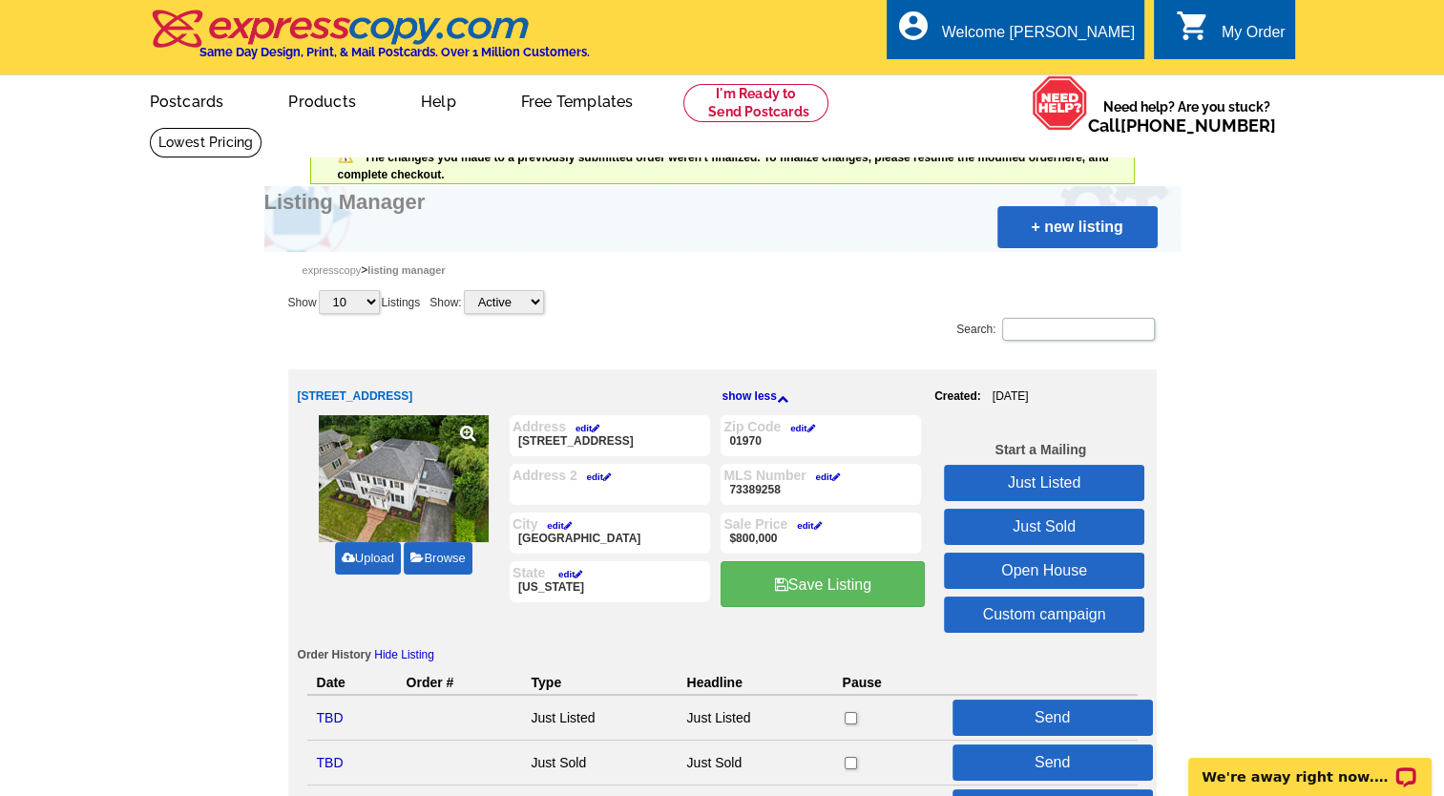
click at [1034, 524] on link "Just Sold" at bounding box center [1044, 527] width 200 height 36
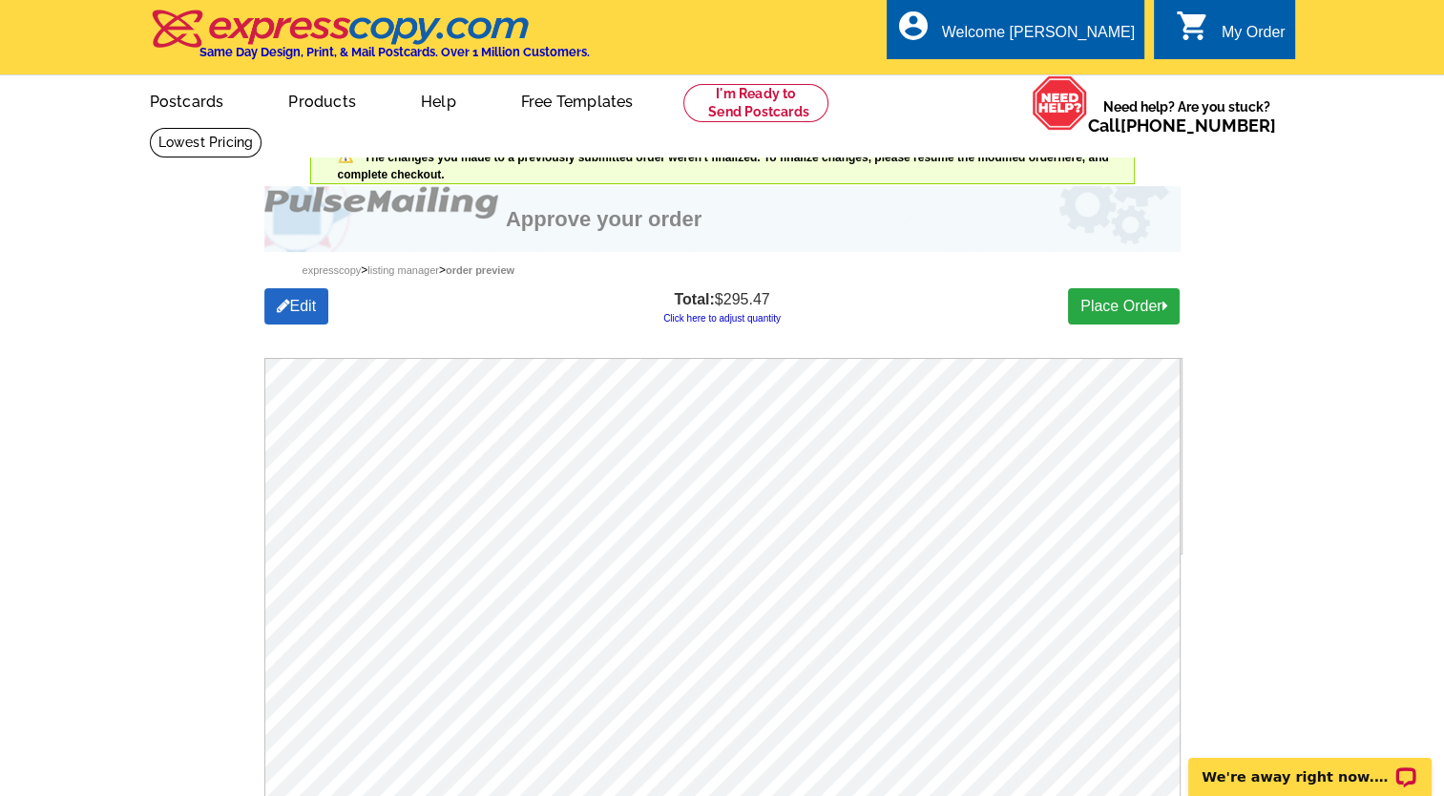
click at [743, 318] on link "Click here to adjust quantity" at bounding box center [721, 318] width 117 height 10
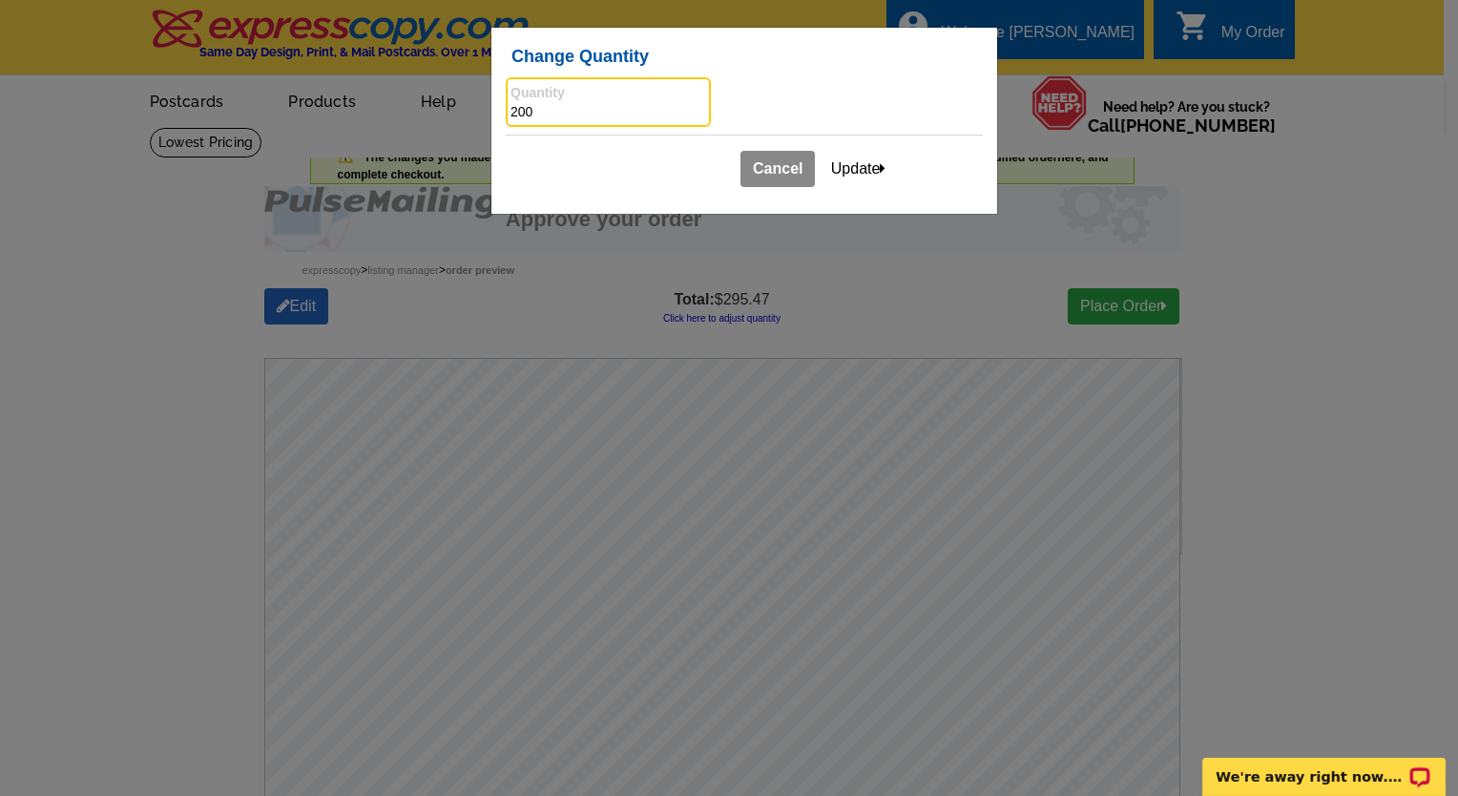
click at [513, 112] on input "200" at bounding box center [608, 112] width 196 height 19
type input "100"
click at [866, 168] on button "Update" at bounding box center [859, 169] width 80 height 36
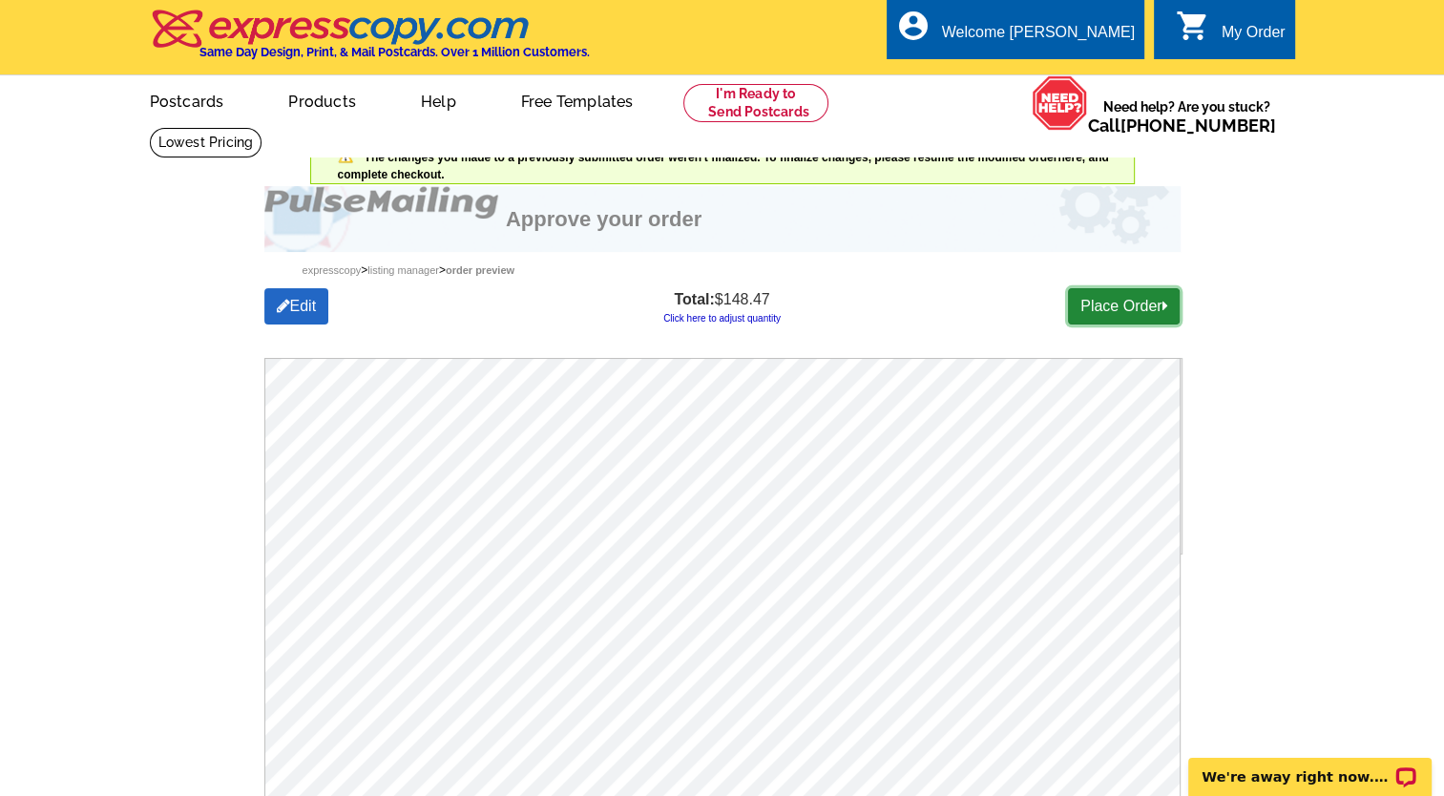
click at [1130, 302] on link "Place Order" at bounding box center [1124, 306] width 112 height 36
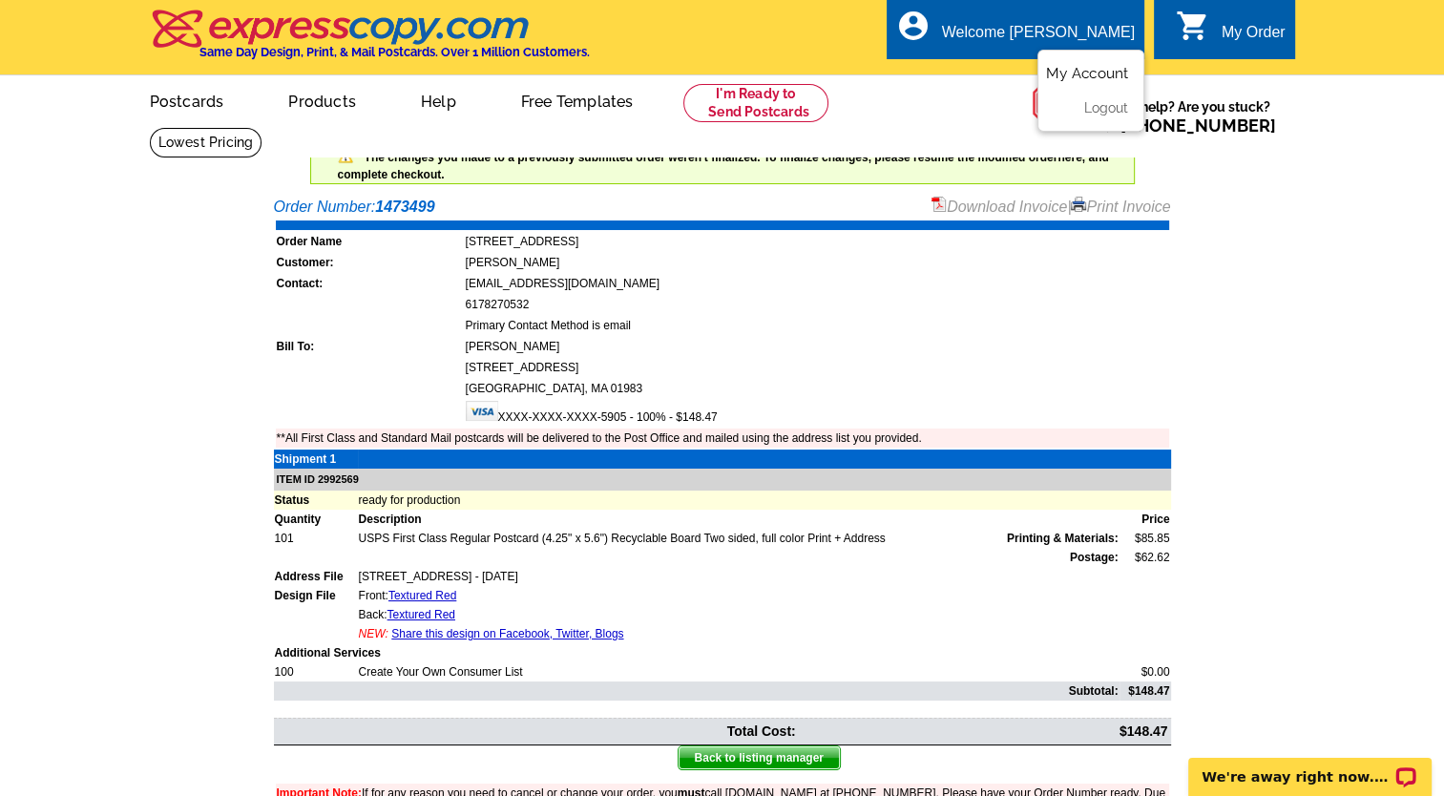
click at [1085, 77] on link "My Account" at bounding box center [1087, 73] width 82 height 17
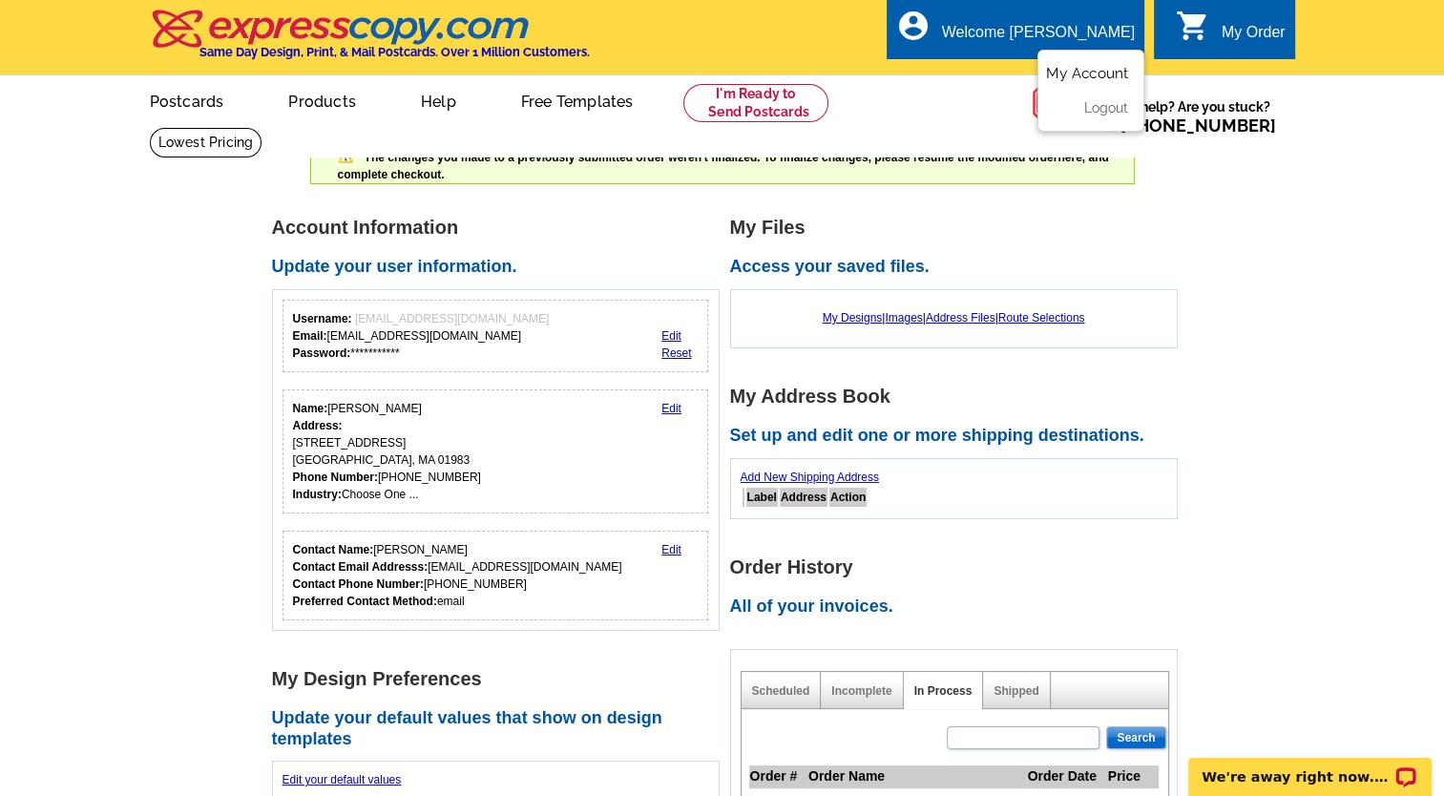
click at [1070, 73] on link "My Account" at bounding box center [1087, 73] width 82 height 17
click at [1113, 71] on link "My Account" at bounding box center [1087, 73] width 82 height 17
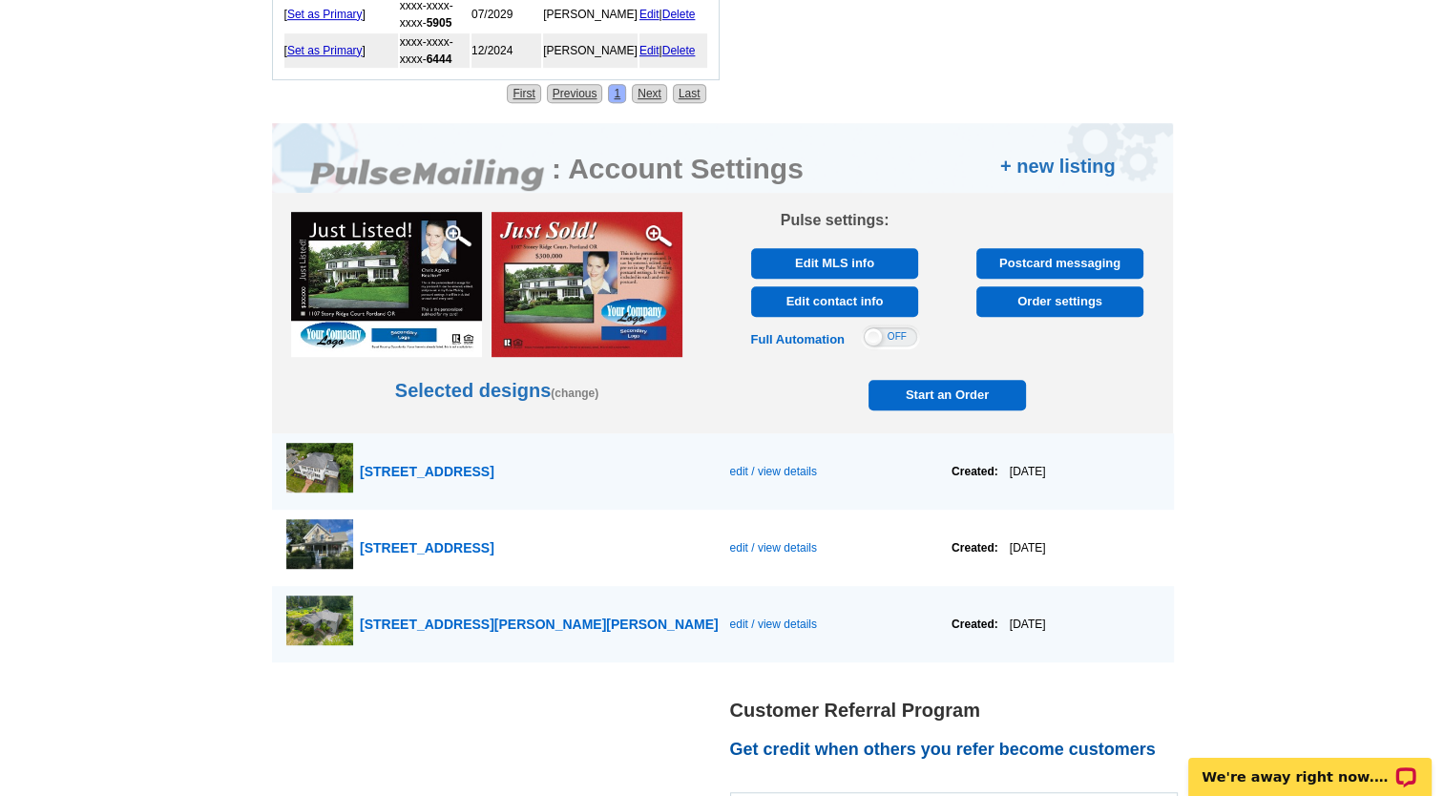
scroll to position [1036, 0]
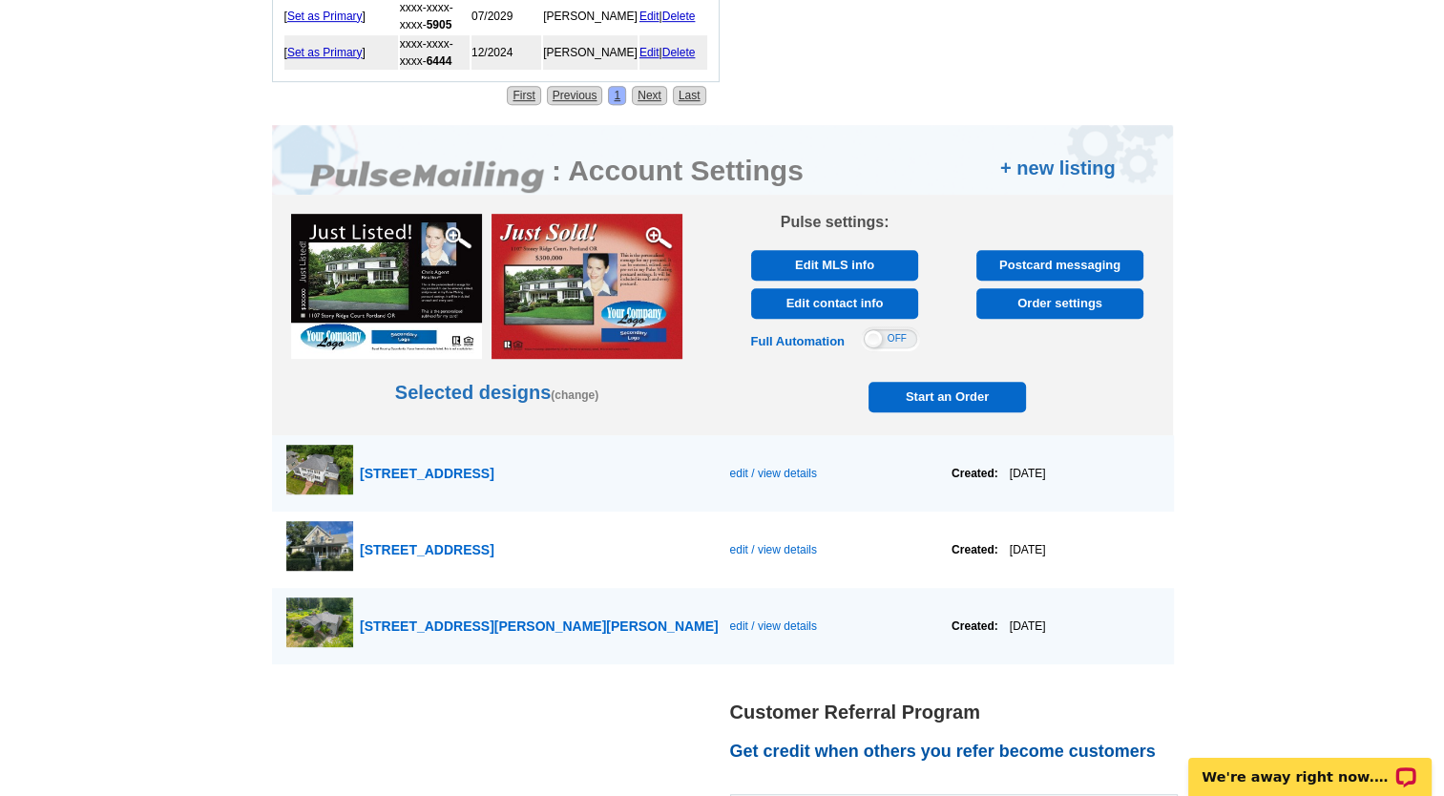
click at [939, 389] on span "Start an Order" at bounding box center [947, 397] width 149 height 31
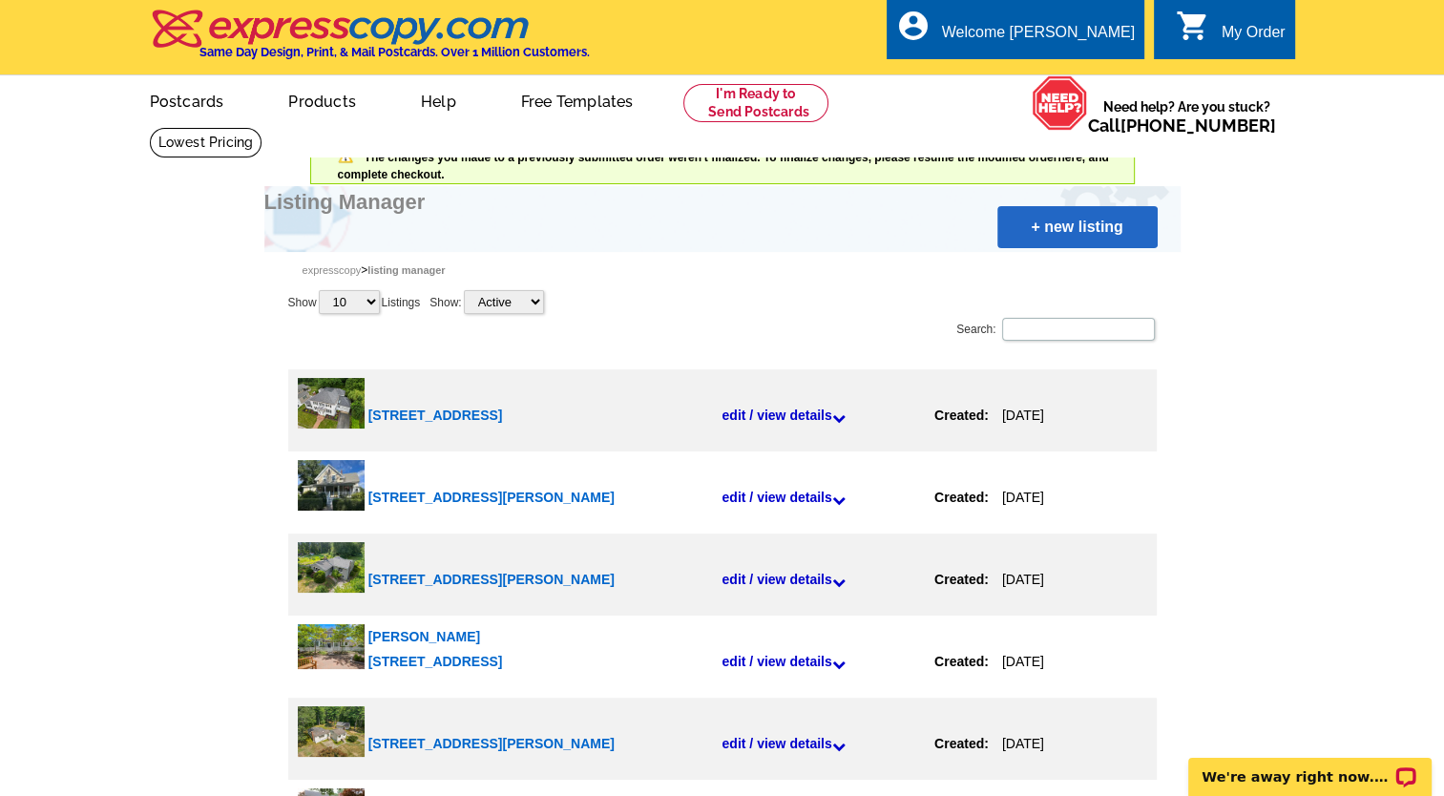
click at [779, 408] on link "edit / view details" at bounding box center [827, 414] width 213 height 57
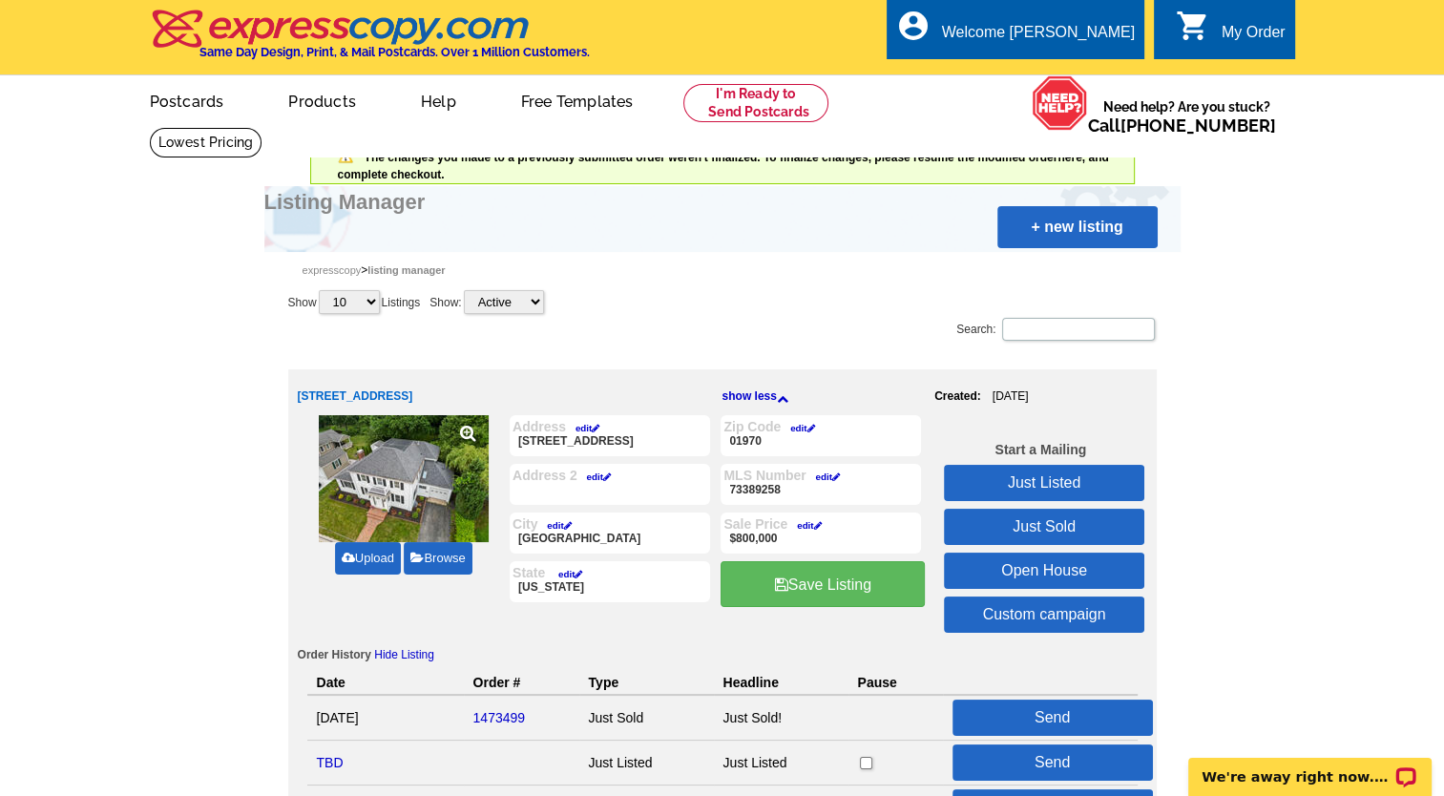
click at [783, 393] on icon at bounding box center [782, 398] width 11 height 11
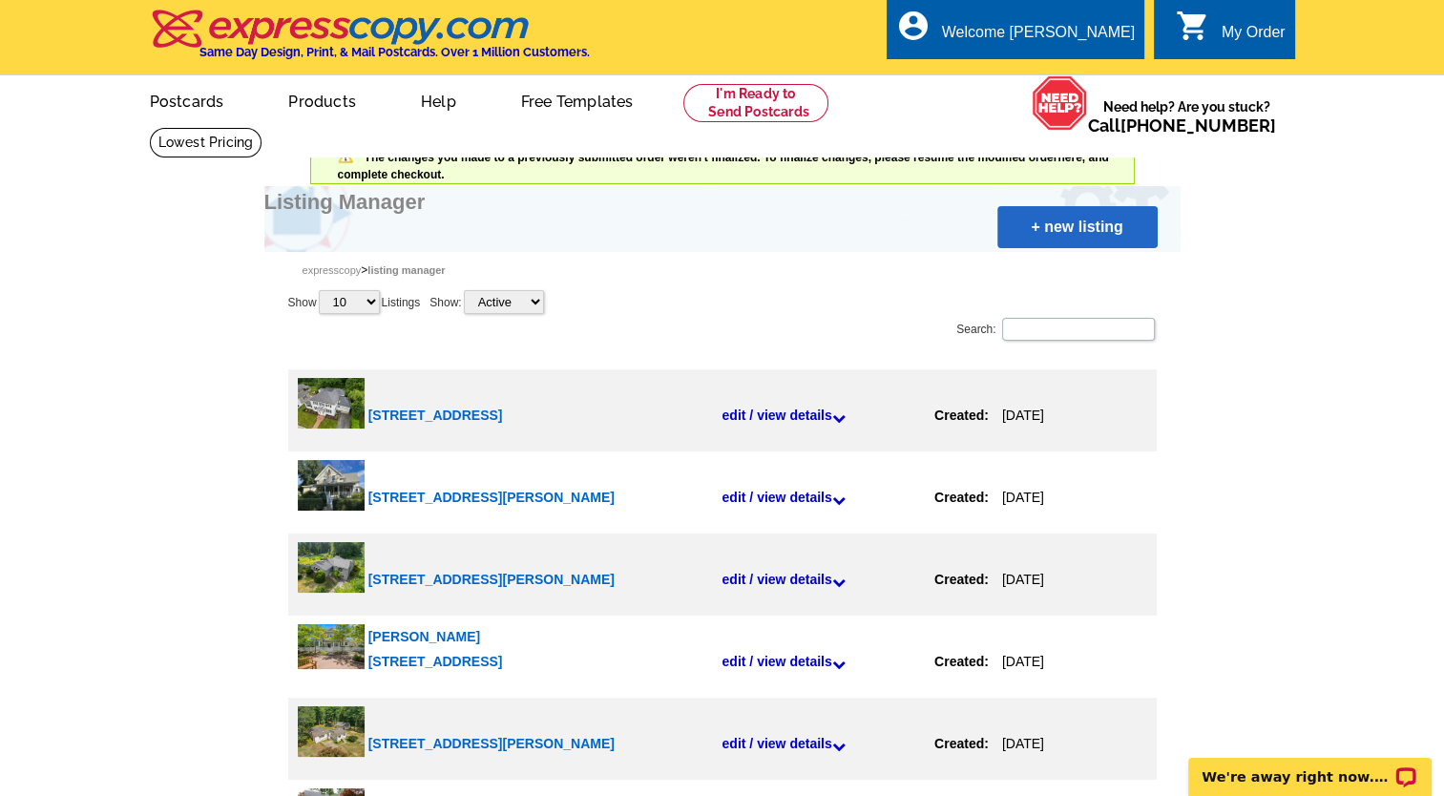
click at [1060, 227] on link "+ new listing" at bounding box center [1077, 227] width 160 height 42
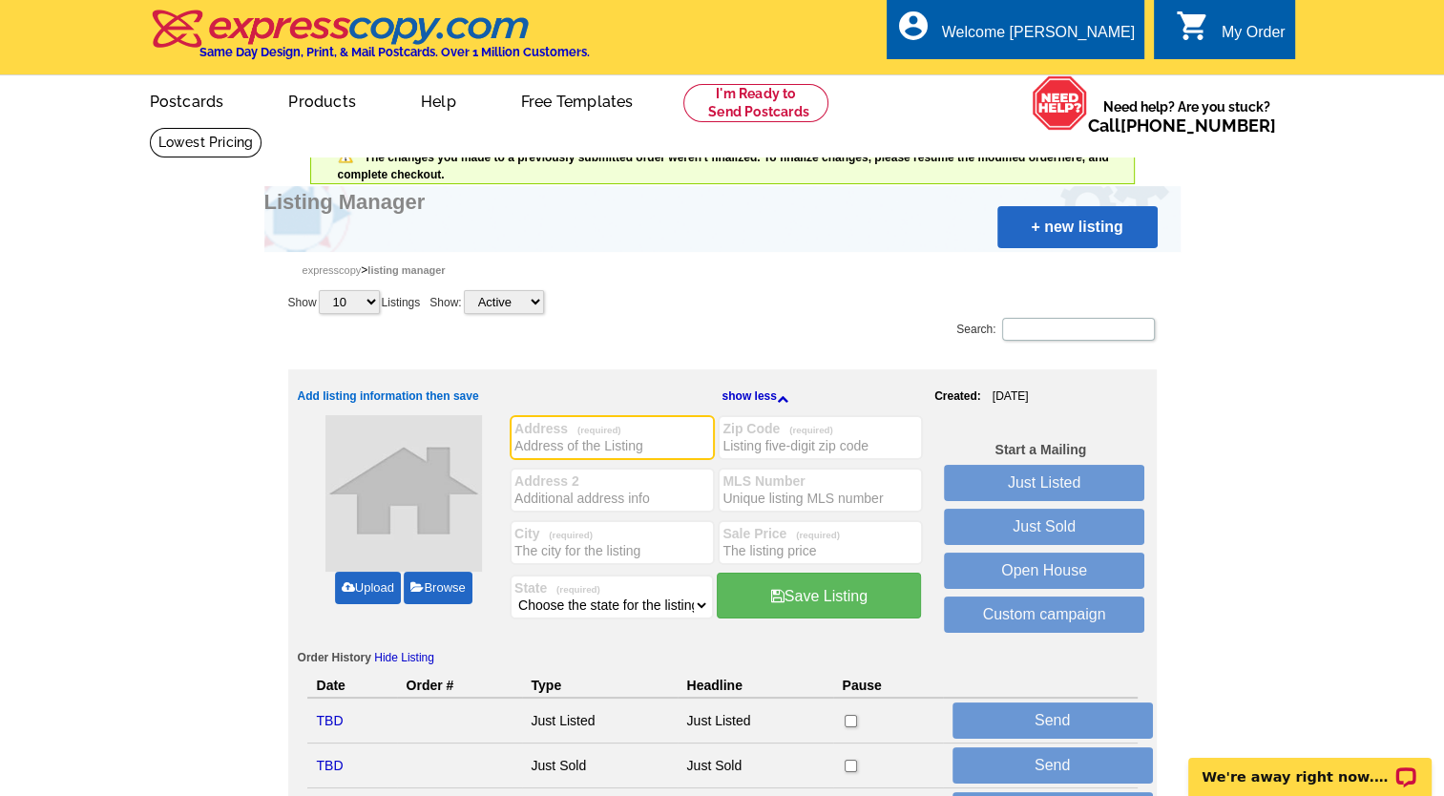
click at [561, 444] on input "Address (required)" at bounding box center [612, 445] width 196 height 19
type input "124 Northern Blvd"
click at [573, 543] on input "City (required)" at bounding box center [612, 550] width 196 height 19
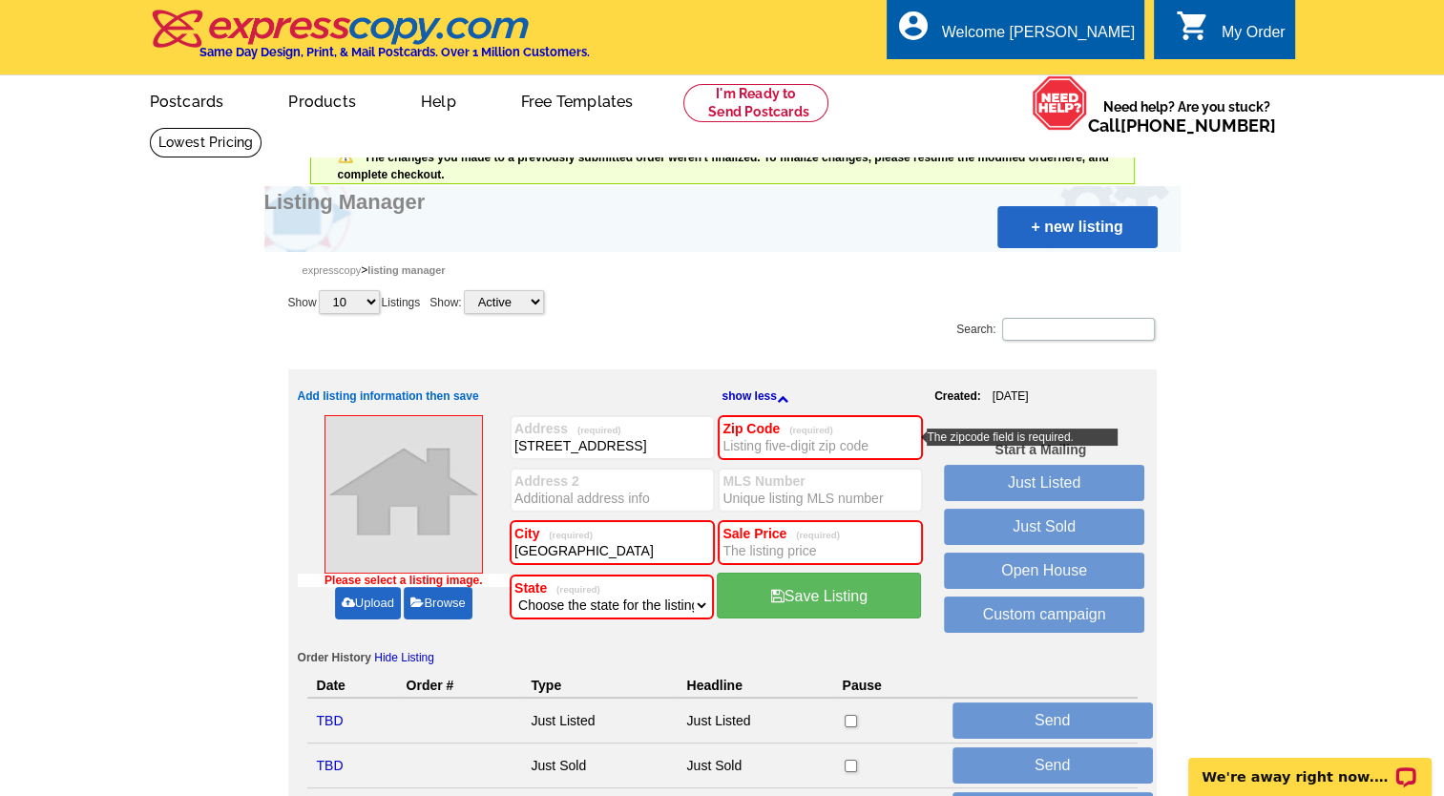
type input "Newbury"
click at [469, 634] on div "Please select a listing image. Upload Browse" at bounding box center [404, 527] width 213 height 224
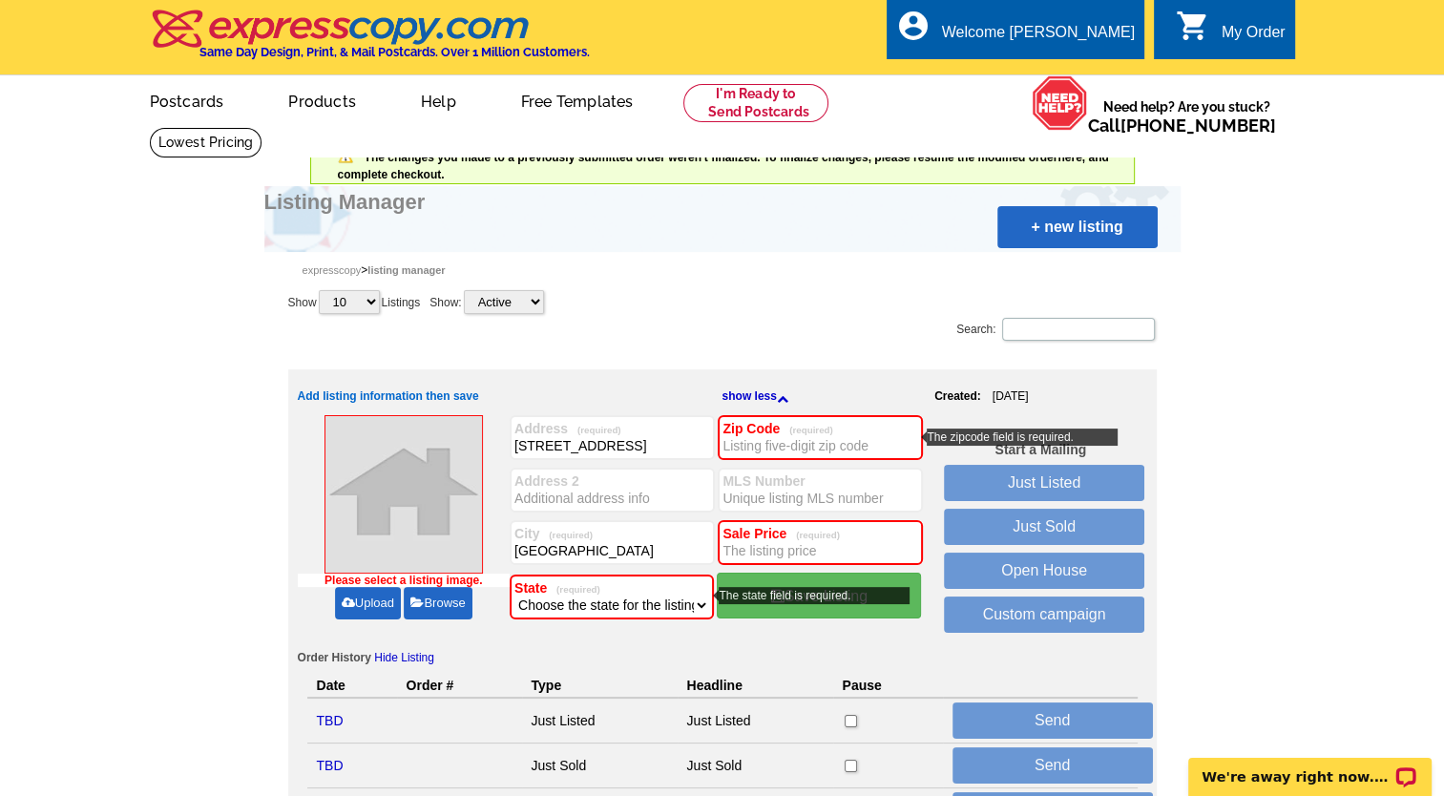
click at [694, 603] on select "Choose the state for the listing Alabama Alaska Arizona Arkansas California Col…" at bounding box center [611, 604] width 195 height 19
select select "22"
click at [514, 595] on select "Choose the state for the listing Alabama Alaska Arizona Arkansas California Col…" at bounding box center [611, 604] width 195 height 19
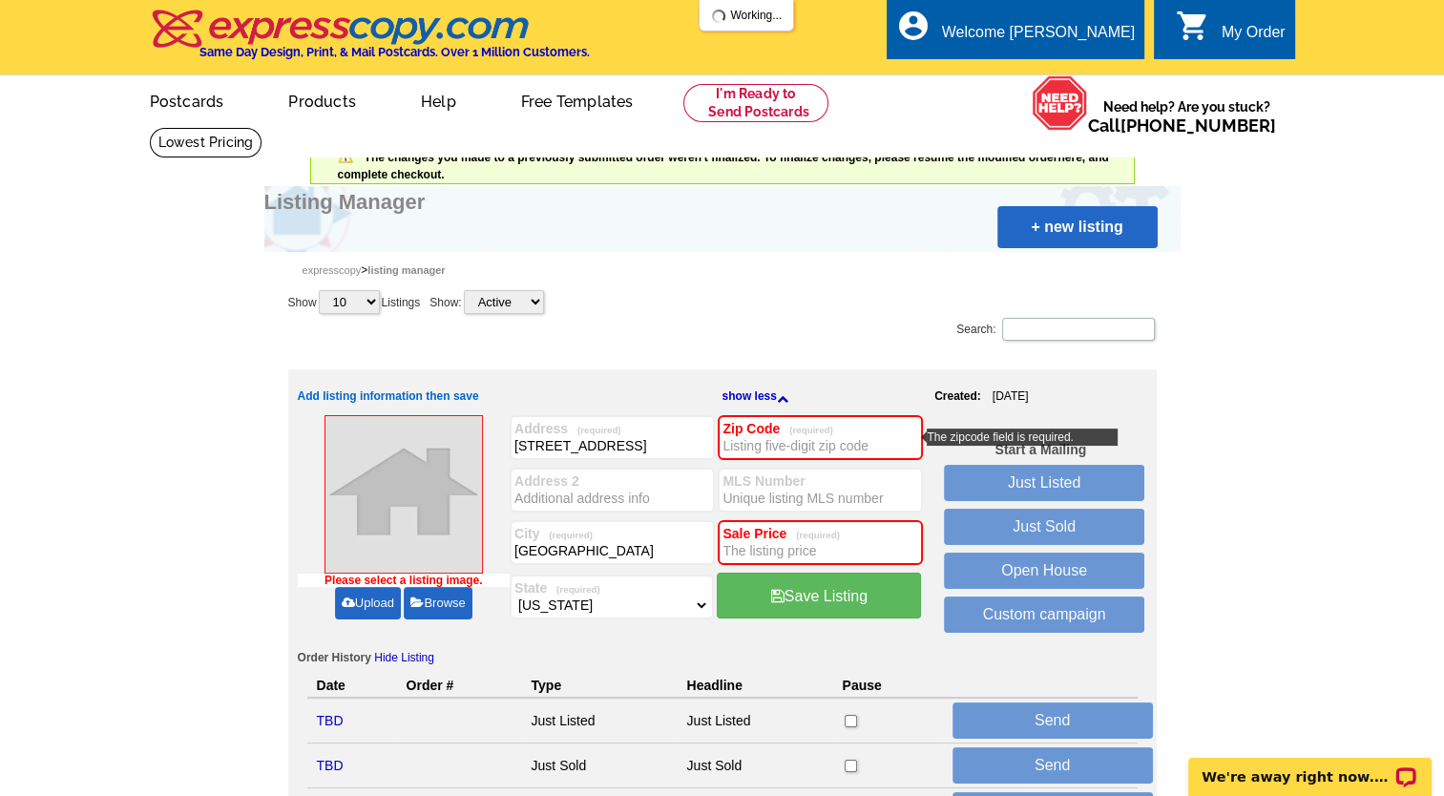
click at [767, 437] on input "Zip Code (required)" at bounding box center [820, 445] width 196 height 19
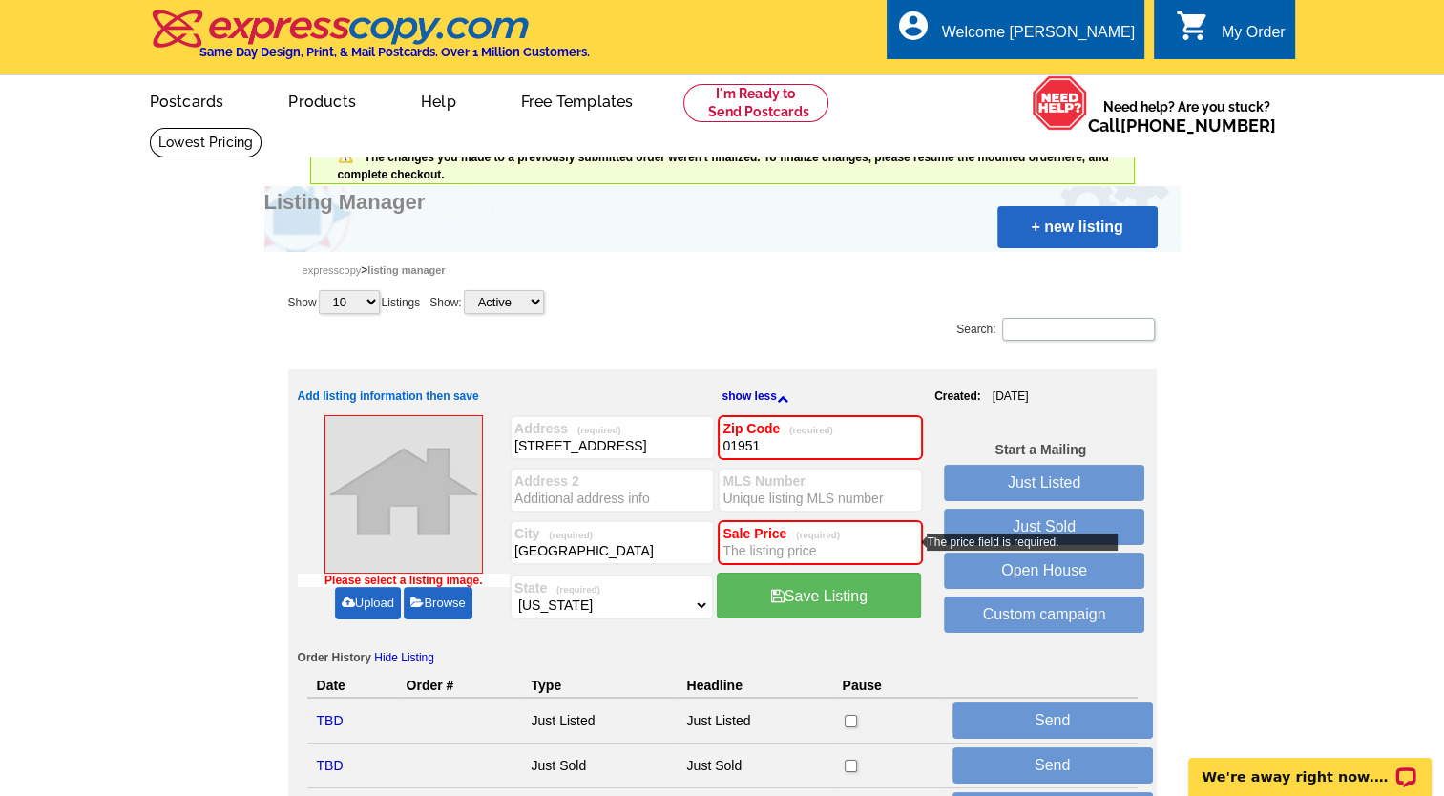
type input "01951"
click at [746, 548] on input "Sale Price (required)" at bounding box center [820, 550] width 196 height 19
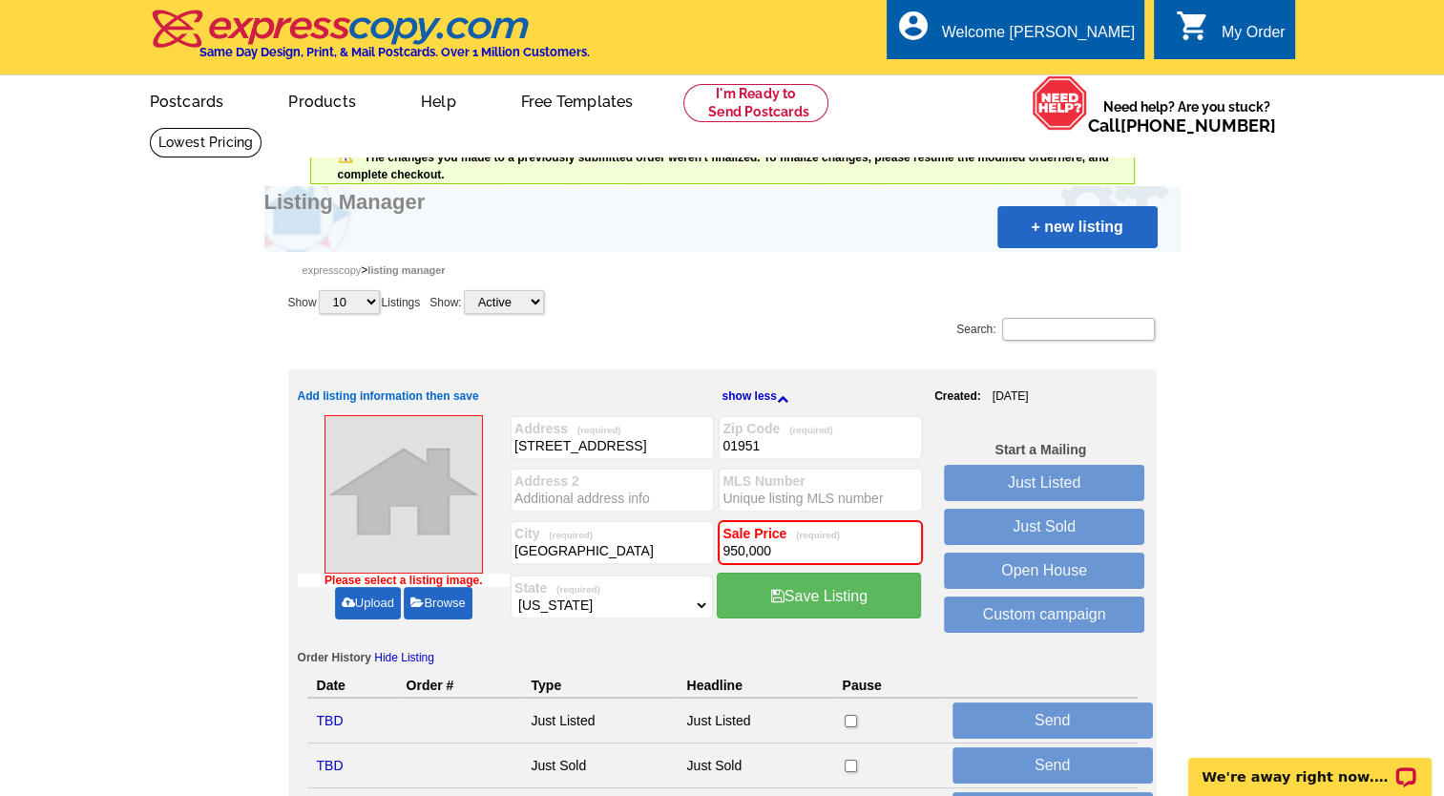
type input "950,000"
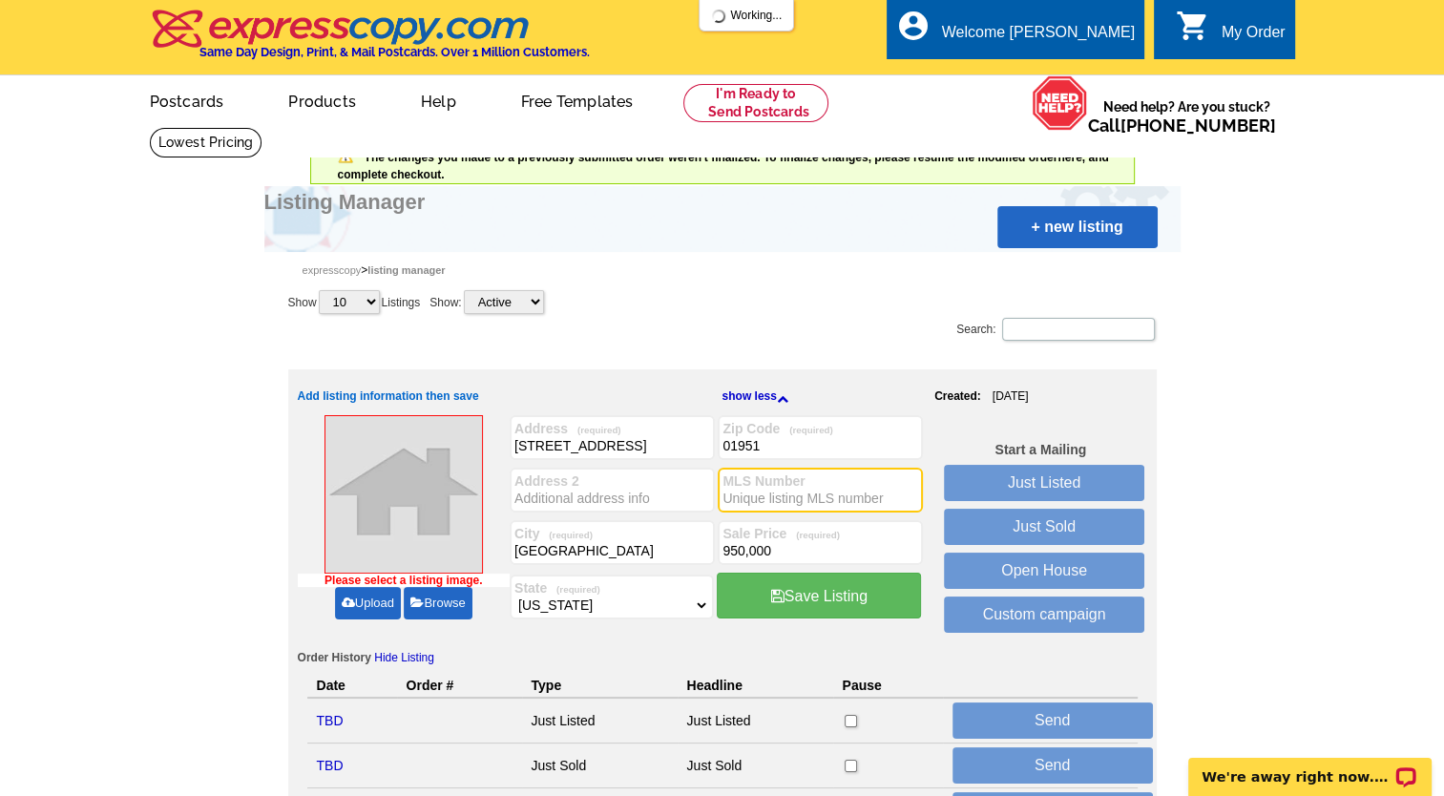
click at [742, 495] on input "MLS Number" at bounding box center [820, 498] width 196 height 19
paste input "73388668"
type input "73388668"
click at [365, 603] on link "Upload" at bounding box center [368, 603] width 66 height 32
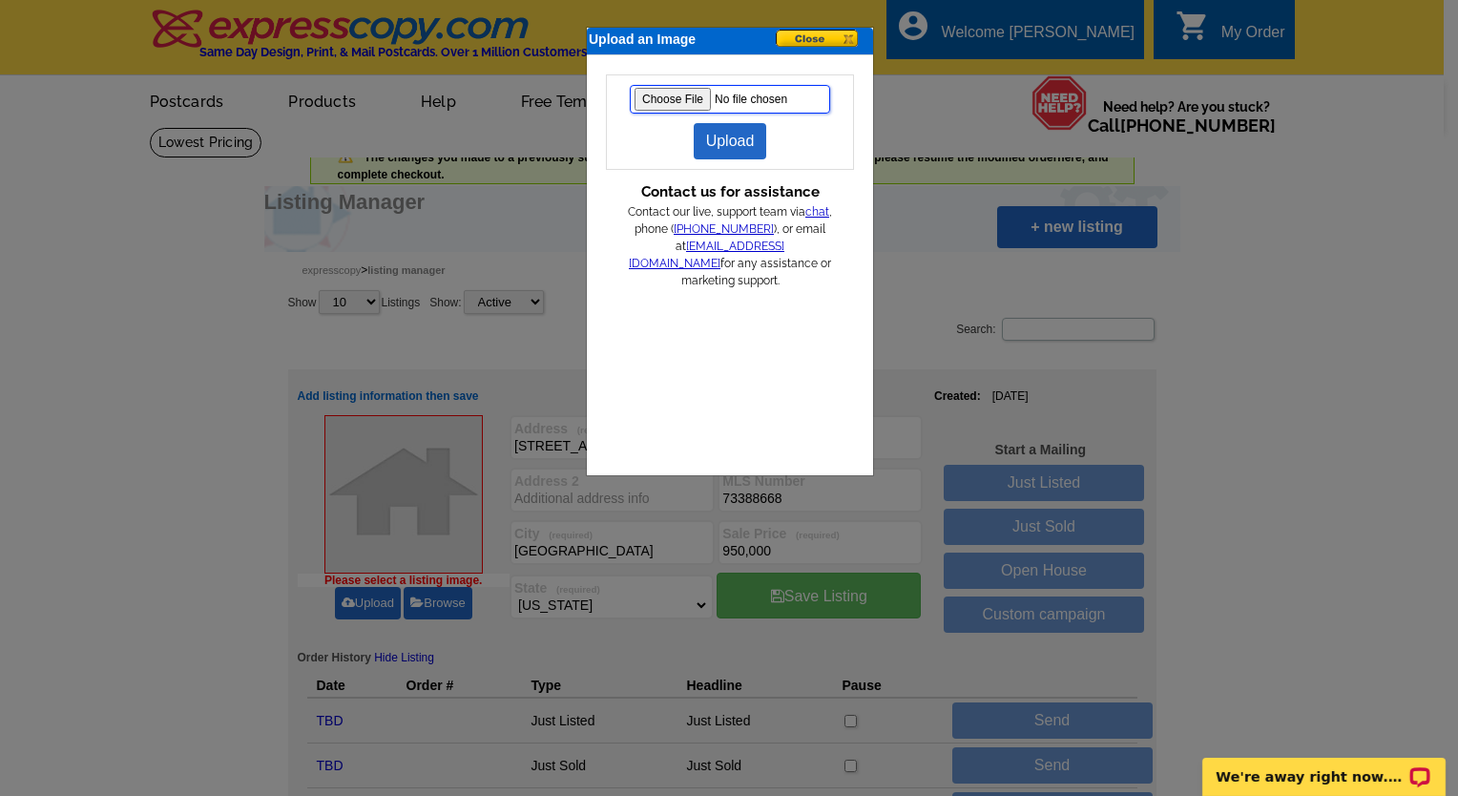
click at [658, 94] on input "file" at bounding box center [730, 99] width 200 height 29
type input "C:\fakepath\north124backside.jpg"
click at [726, 139] on link "Upload" at bounding box center [730, 141] width 73 height 36
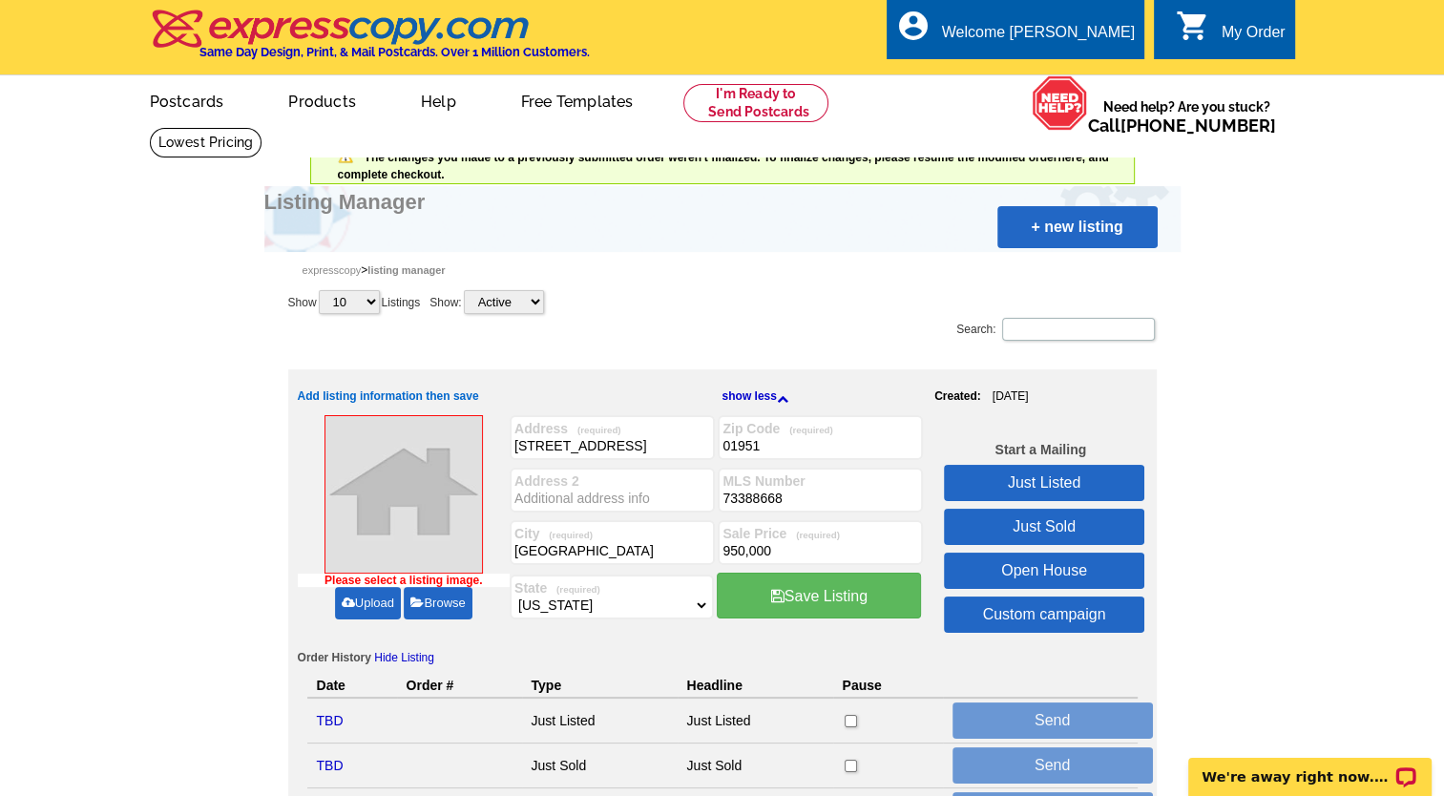
click at [371, 605] on link "Upload" at bounding box center [368, 603] width 66 height 32
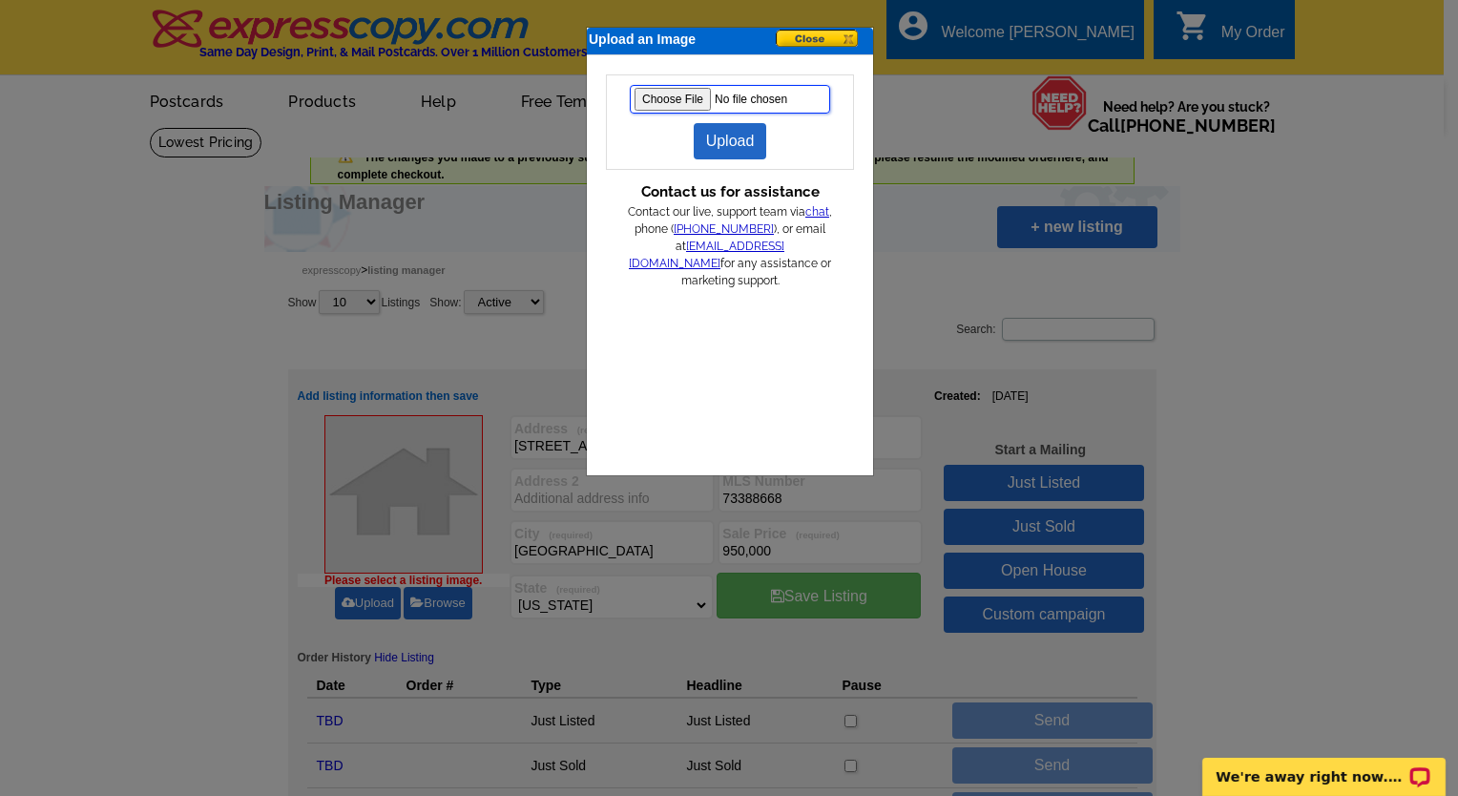
click at [656, 103] on input "file" at bounding box center [730, 99] width 200 height 29
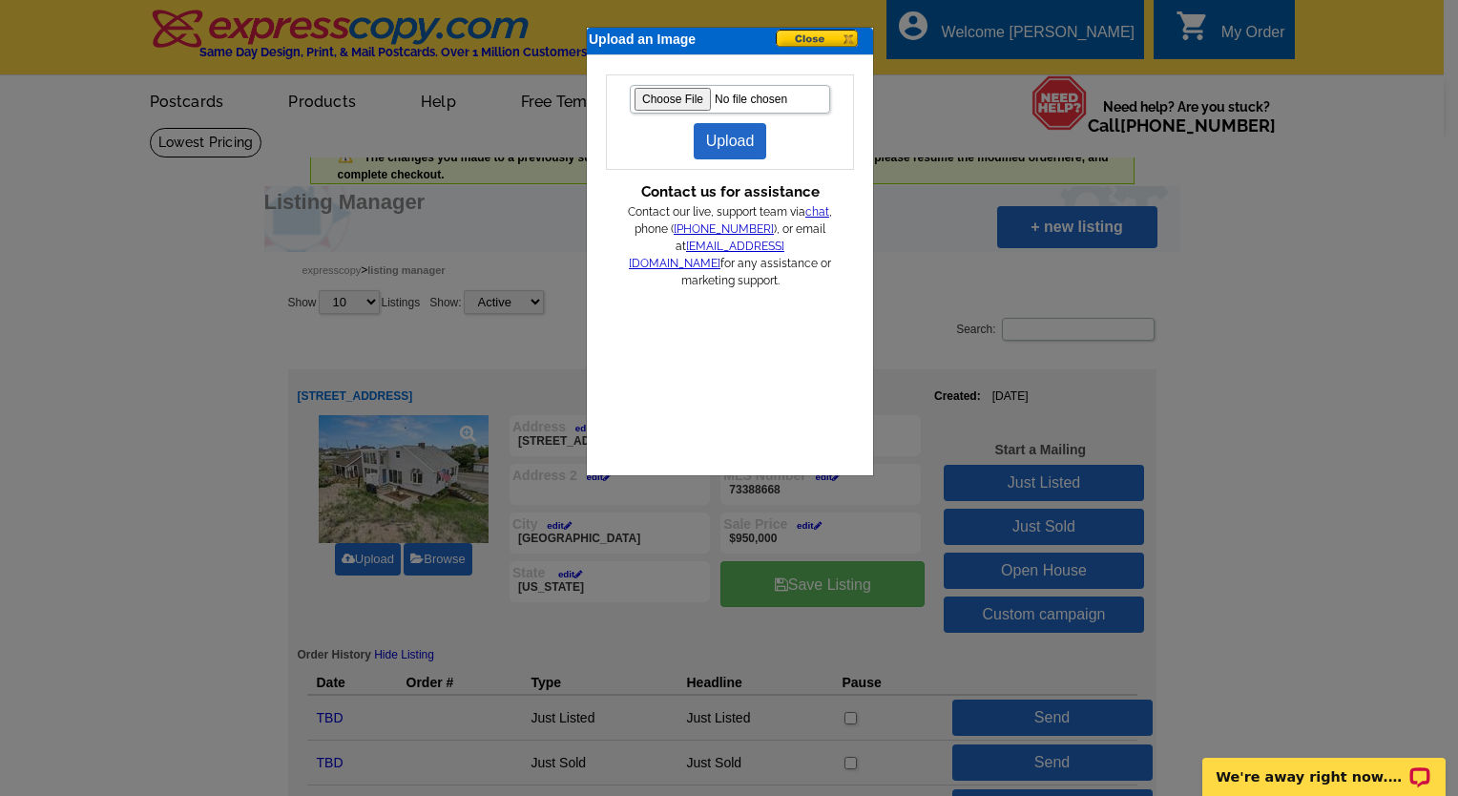
click at [809, 32] on button at bounding box center [823, 40] width 95 height 20
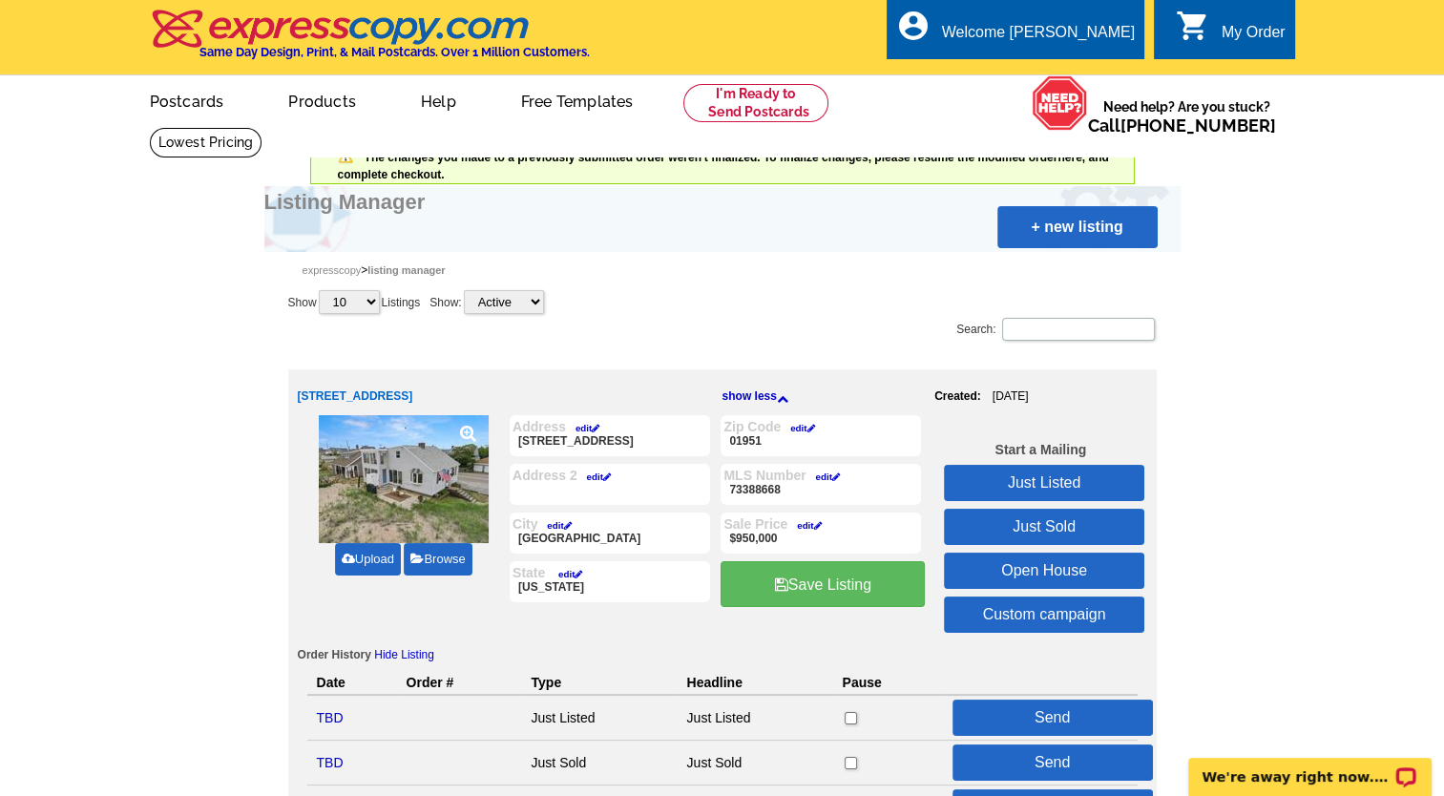
click at [1044, 523] on link "Just Sold" at bounding box center [1044, 527] width 200 height 36
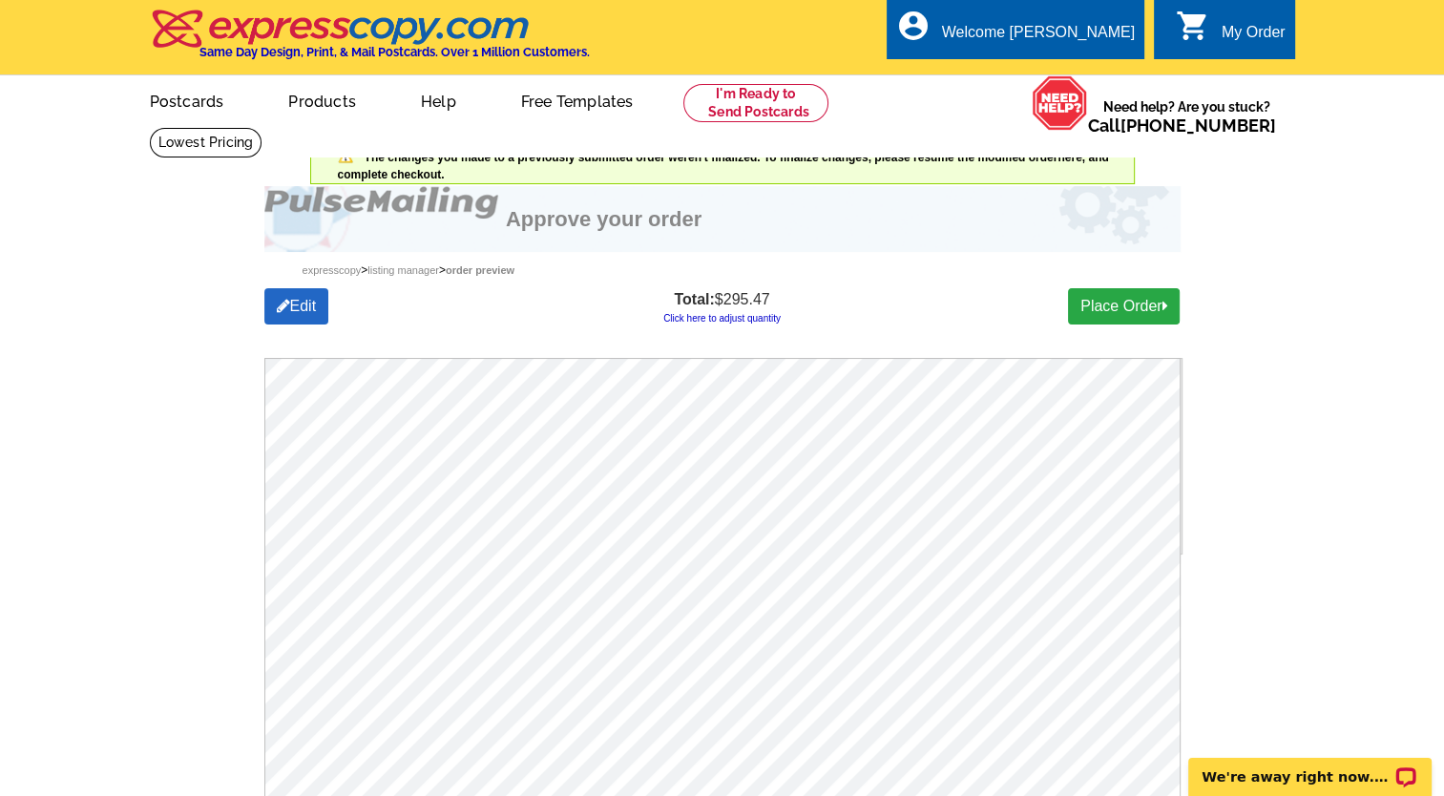
click at [741, 316] on link "Click here to adjust quantity" at bounding box center [721, 318] width 117 height 10
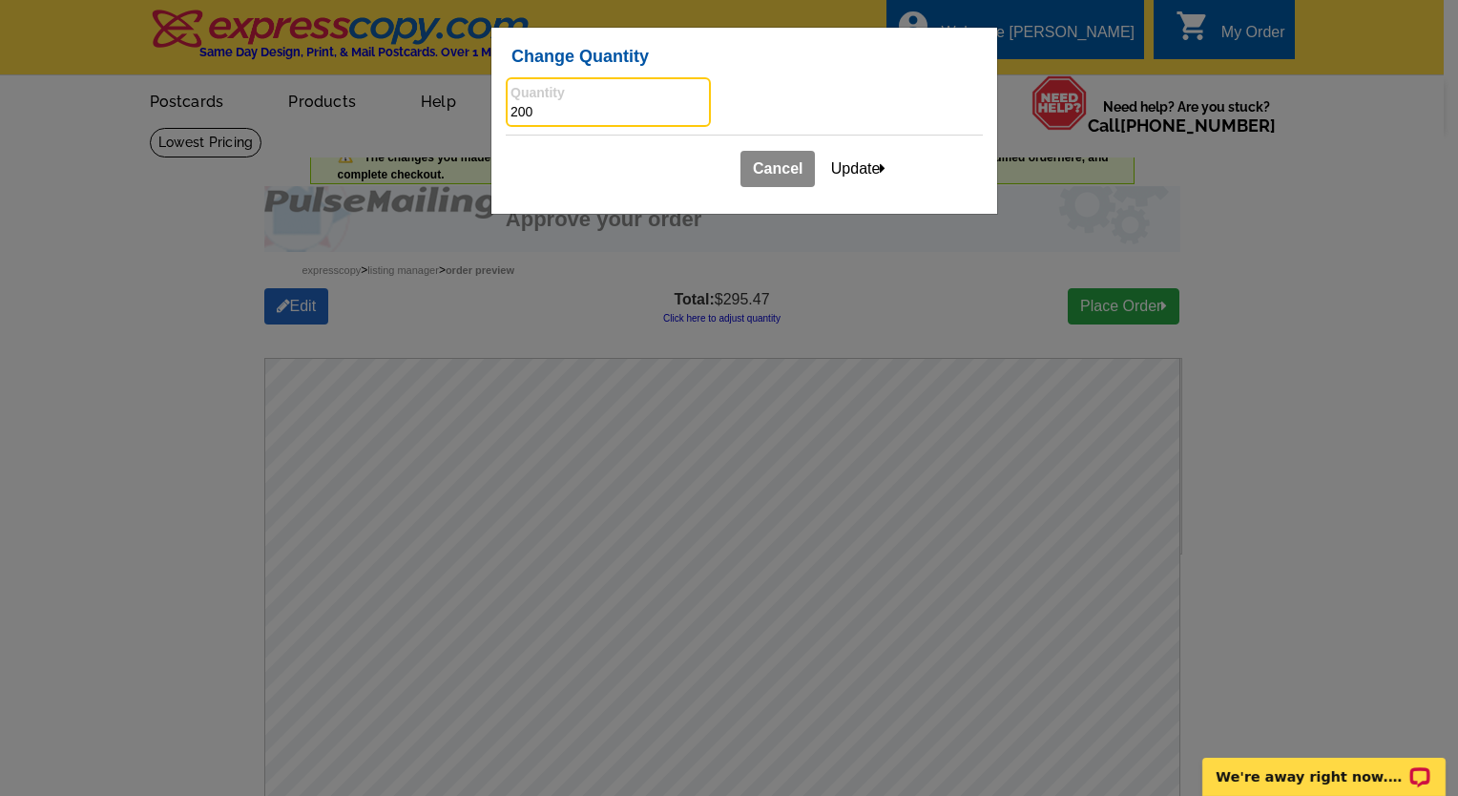
click at [518, 110] on input "200" at bounding box center [608, 112] width 196 height 19
type input "100"
click at [850, 162] on button "Update" at bounding box center [859, 169] width 80 height 36
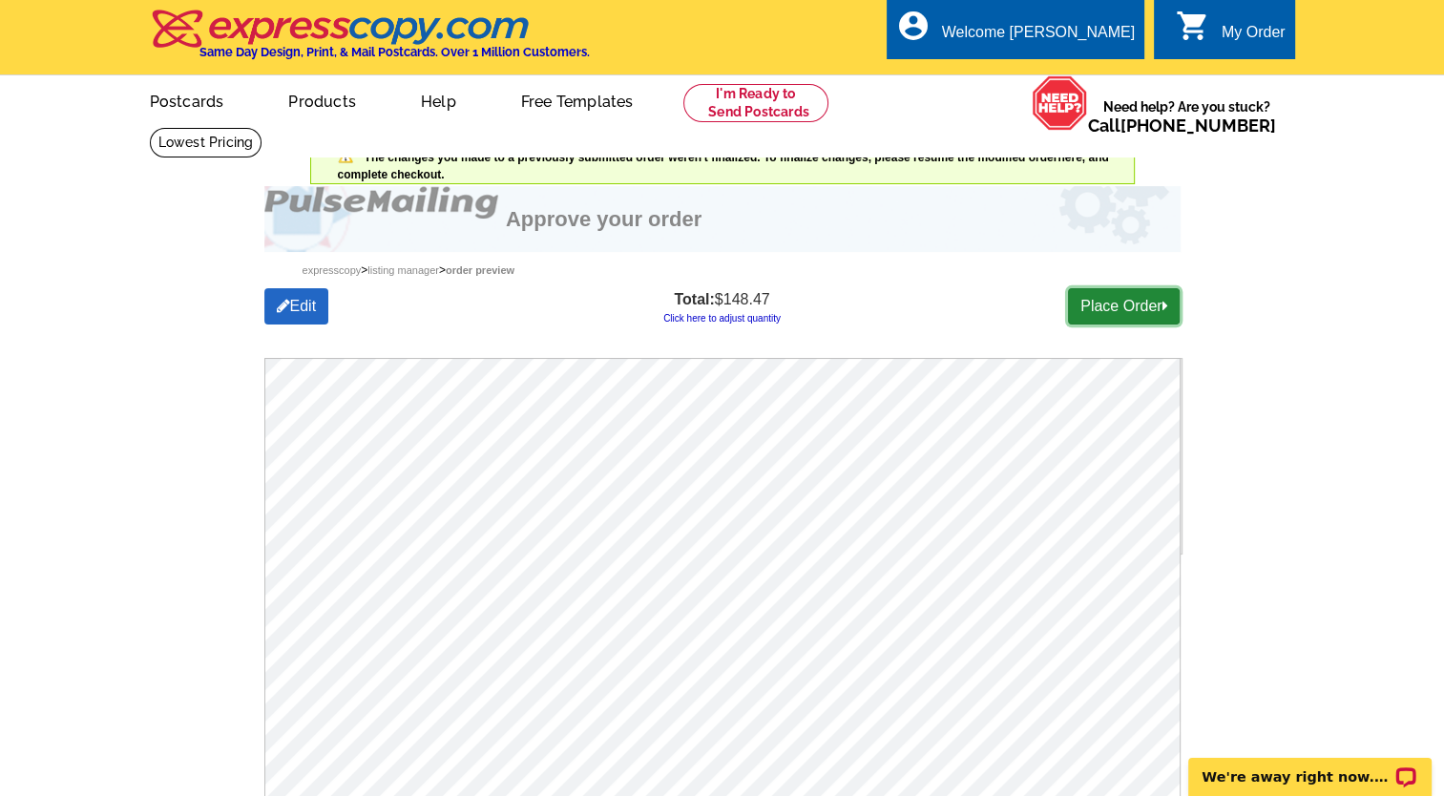
click at [1107, 312] on link "Place Order" at bounding box center [1124, 306] width 112 height 36
